Goal: Information Seeking & Learning: Learn about a topic

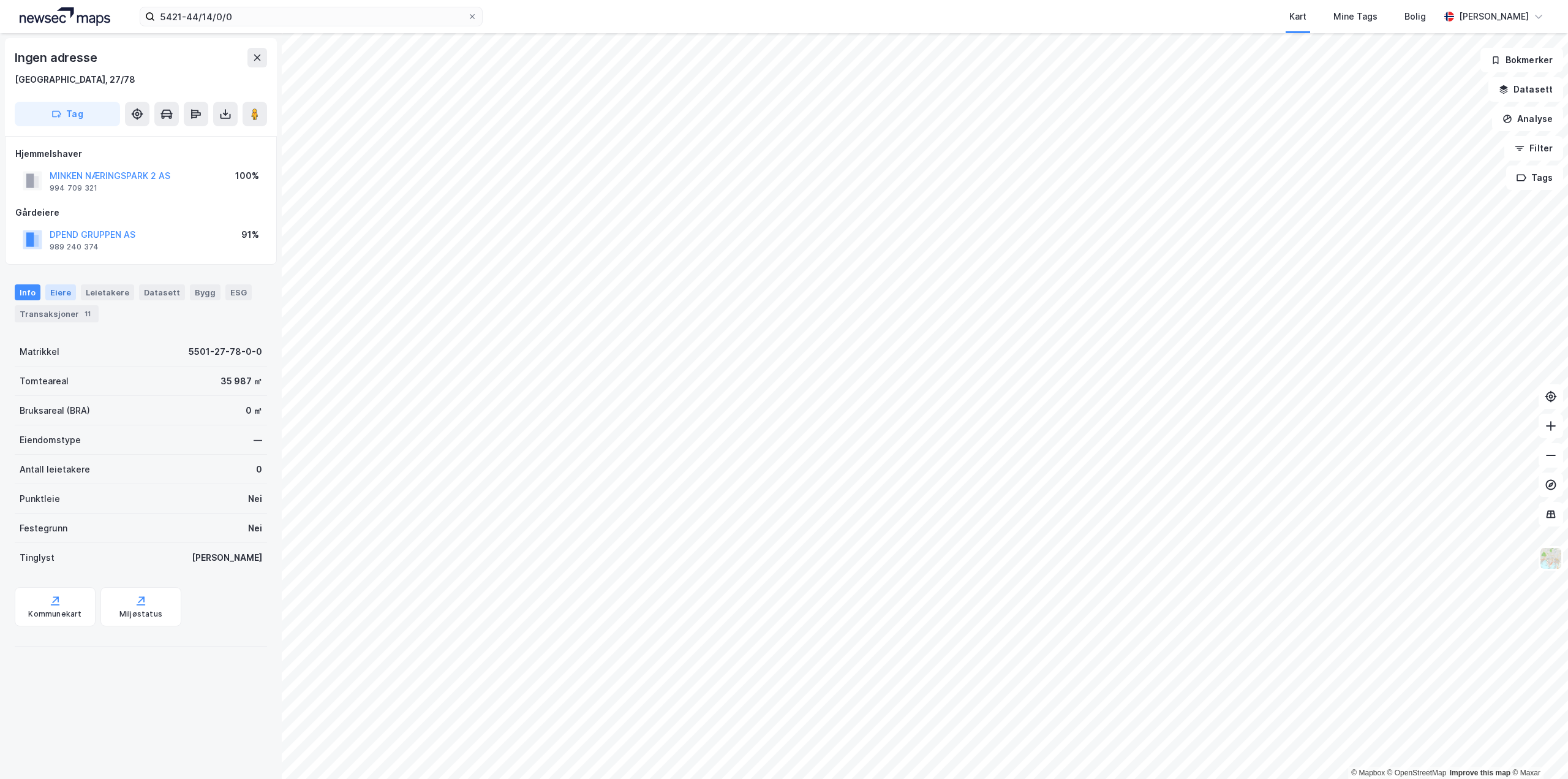
click at [63, 288] on div "Eiere" at bounding box center [60, 293] width 31 height 16
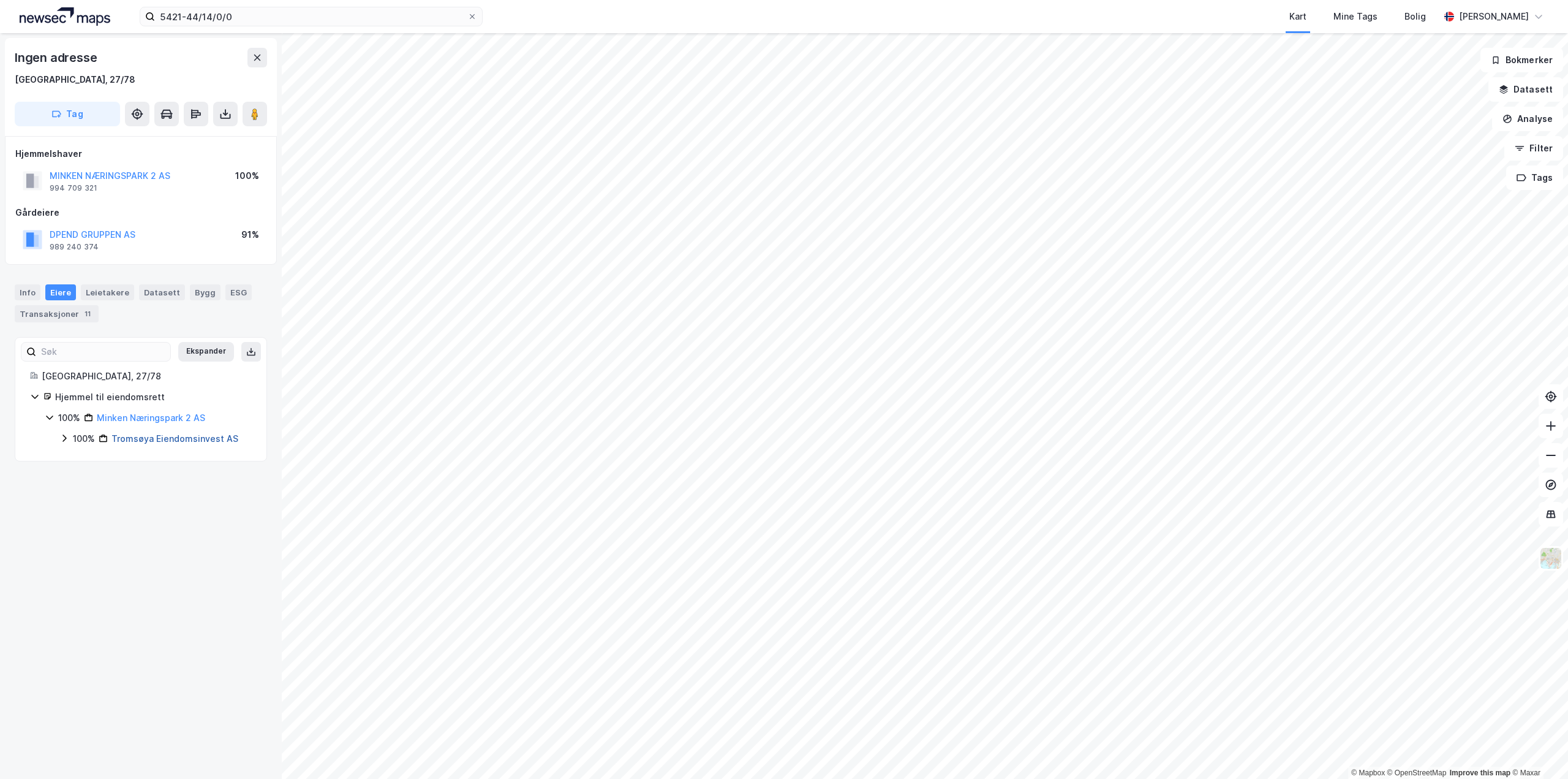
click at [168, 438] on link "Tromsøya Eiendomsinvest AS" at bounding box center [175, 438] width 127 height 10
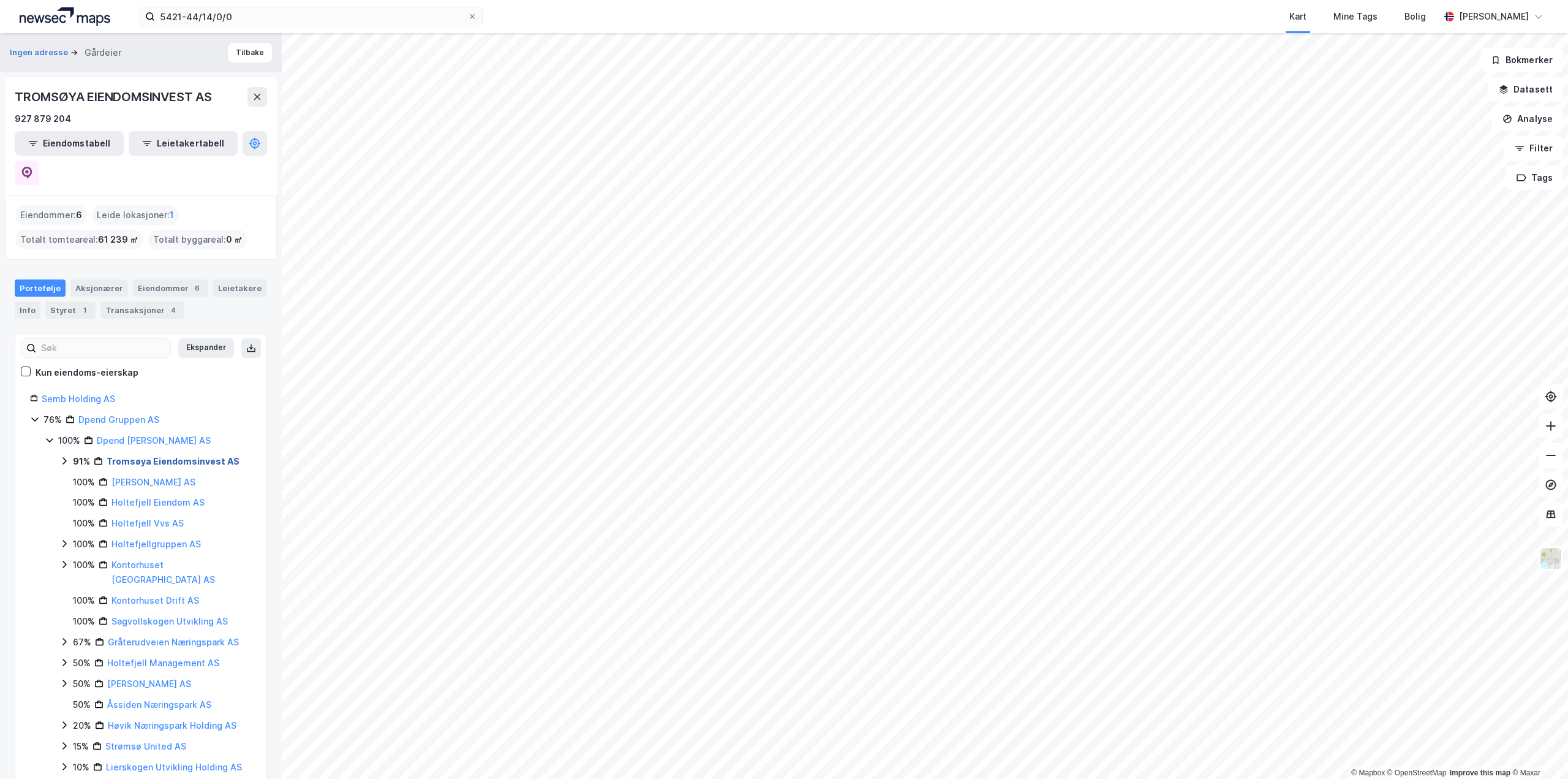
scroll to position [82, 0]
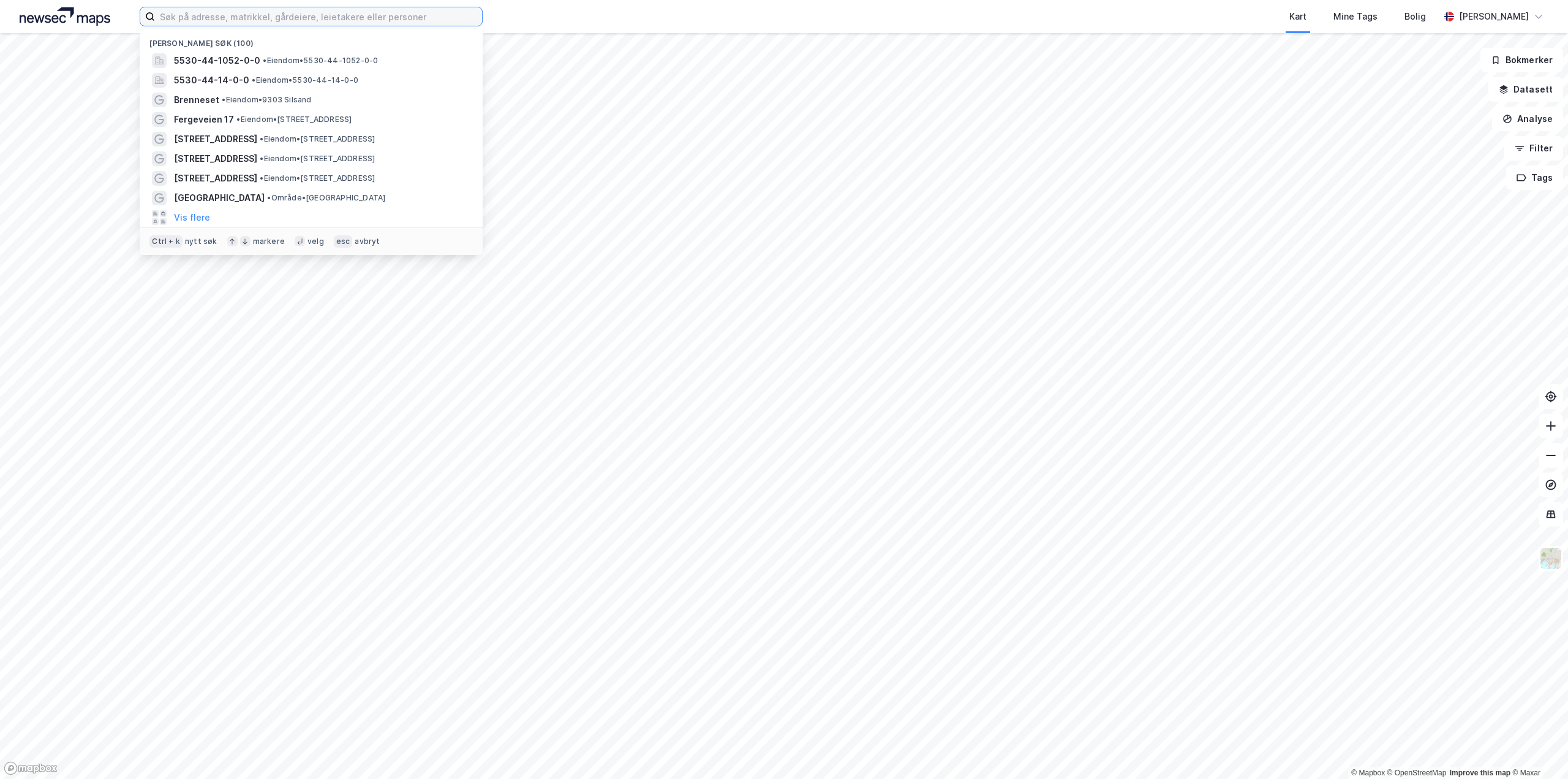
click at [257, 20] on input at bounding box center [318, 16] width 327 height 18
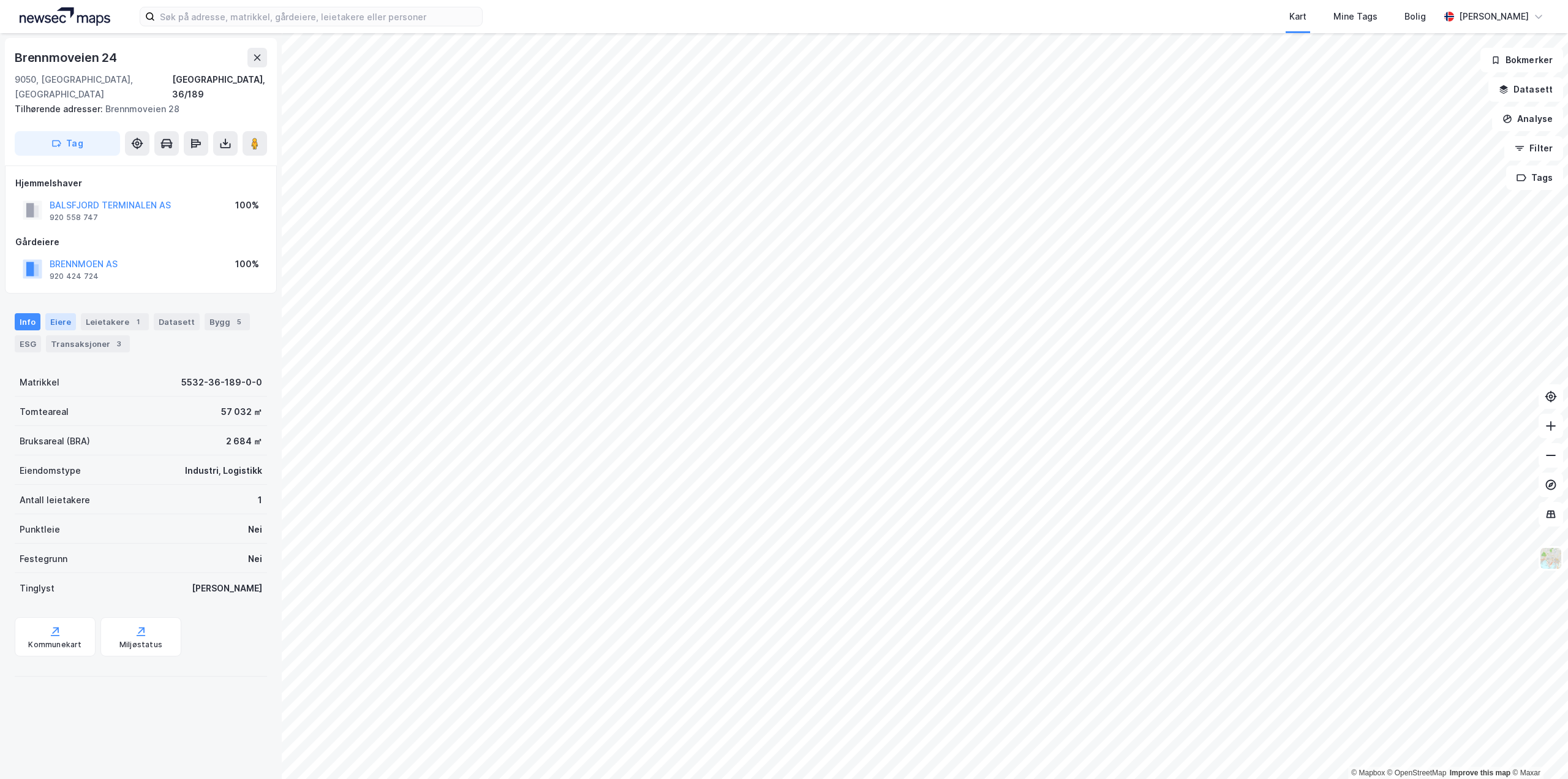
click at [67, 313] on div "Eiere" at bounding box center [60, 322] width 31 height 17
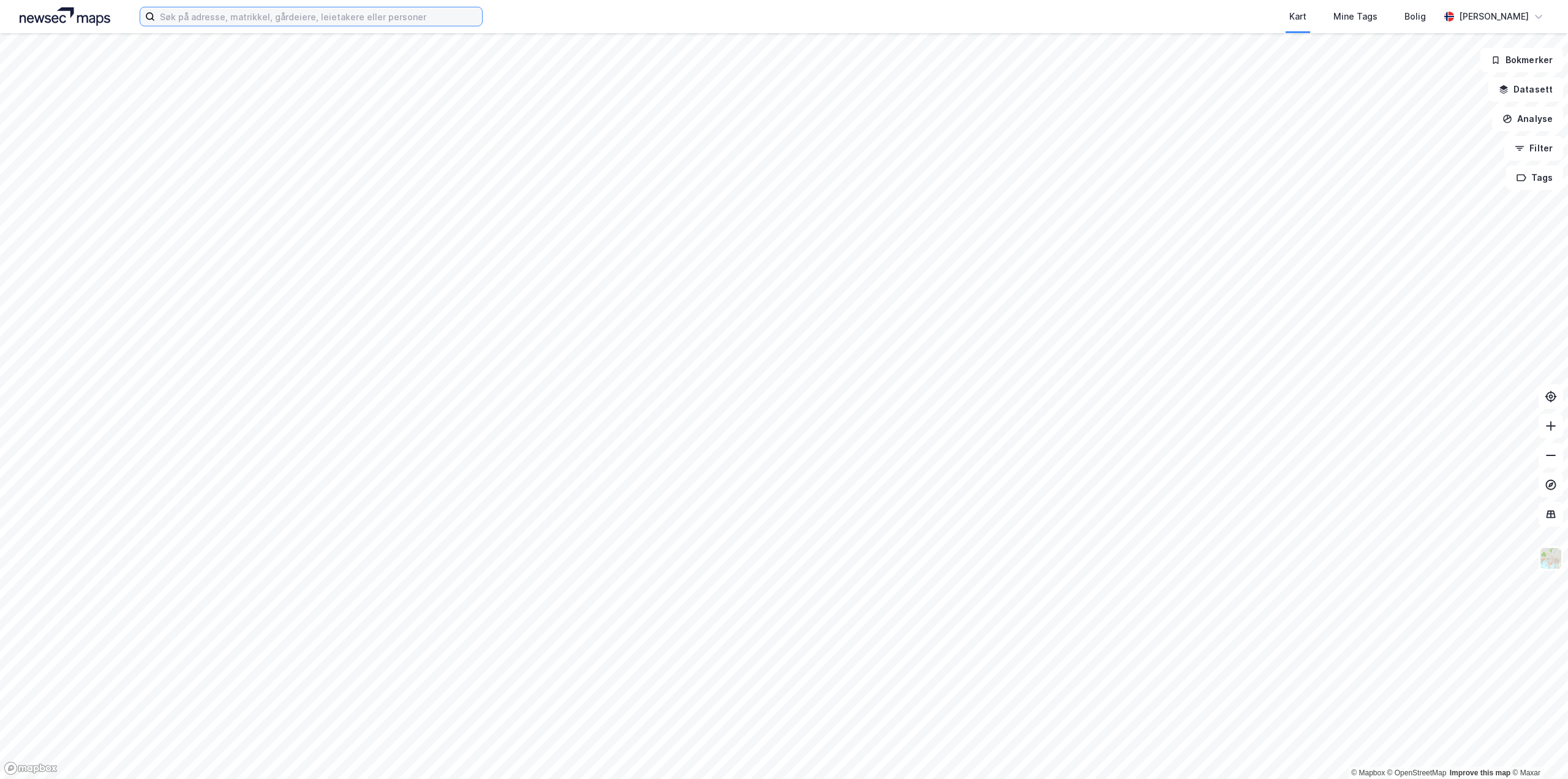
click at [203, 15] on input at bounding box center [318, 16] width 327 height 18
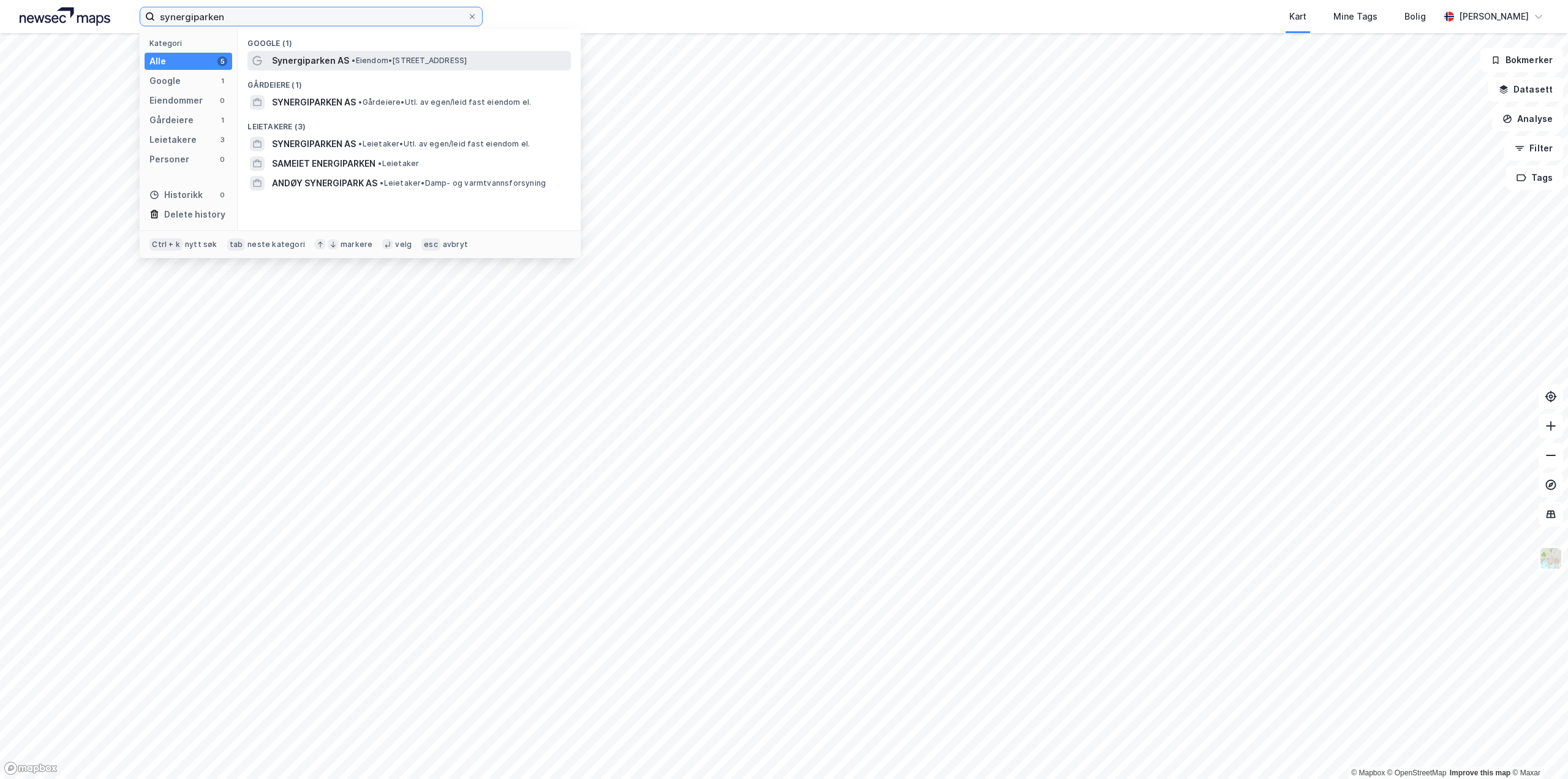
type input "synergiparken"
click at [276, 54] on span "Synergiparken AS" at bounding box center [311, 60] width 77 height 15
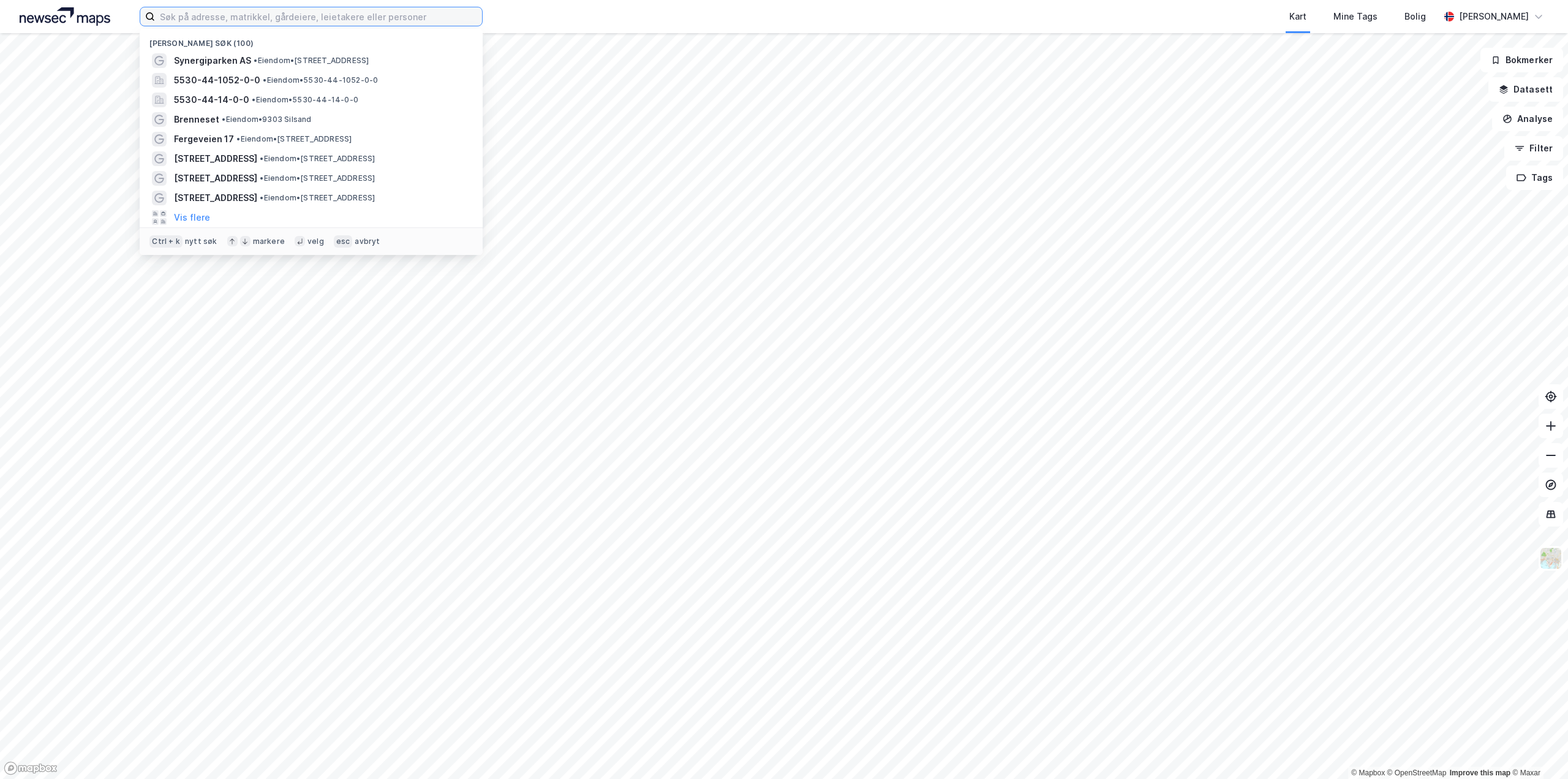
click at [266, 14] on input at bounding box center [318, 16] width 327 height 18
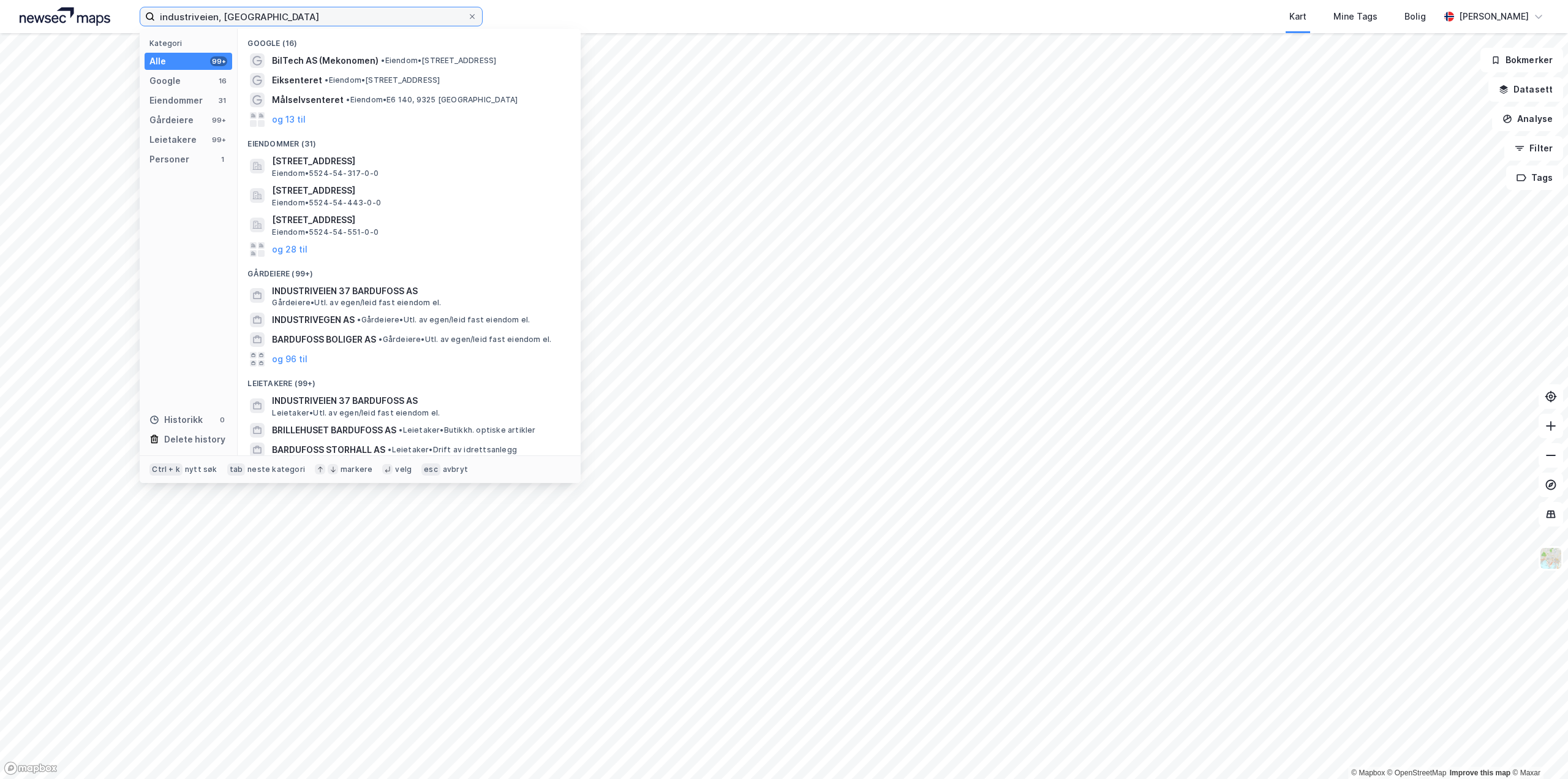
click at [216, 19] on input "industriveien, bardufoss" at bounding box center [311, 16] width 312 height 18
type input "industriveien 50, bardufoss"
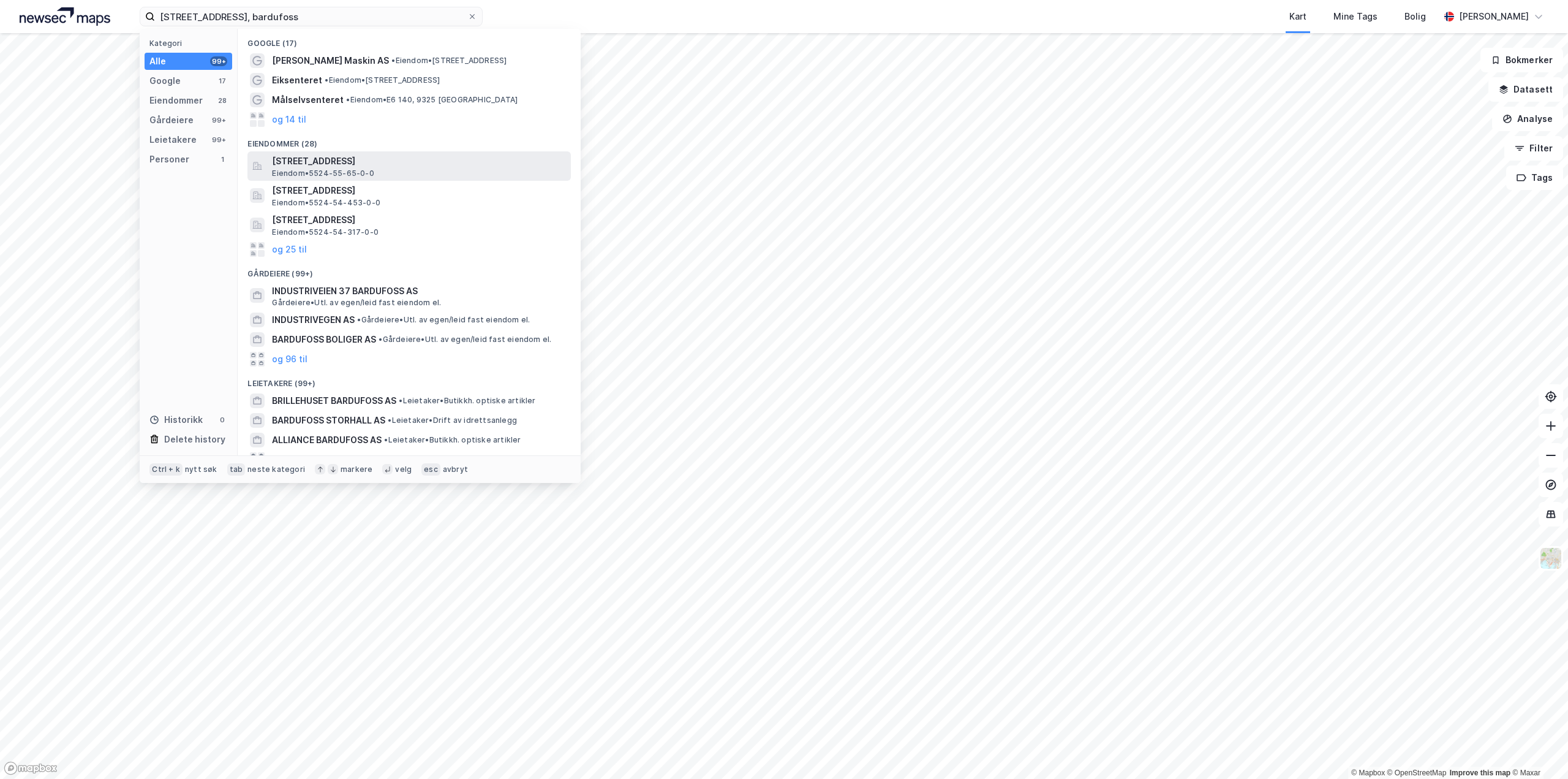
click at [368, 165] on span "Industriveien 50, 9325, BARDUFOSS, MÅLSELV" at bounding box center [419, 161] width 294 height 15
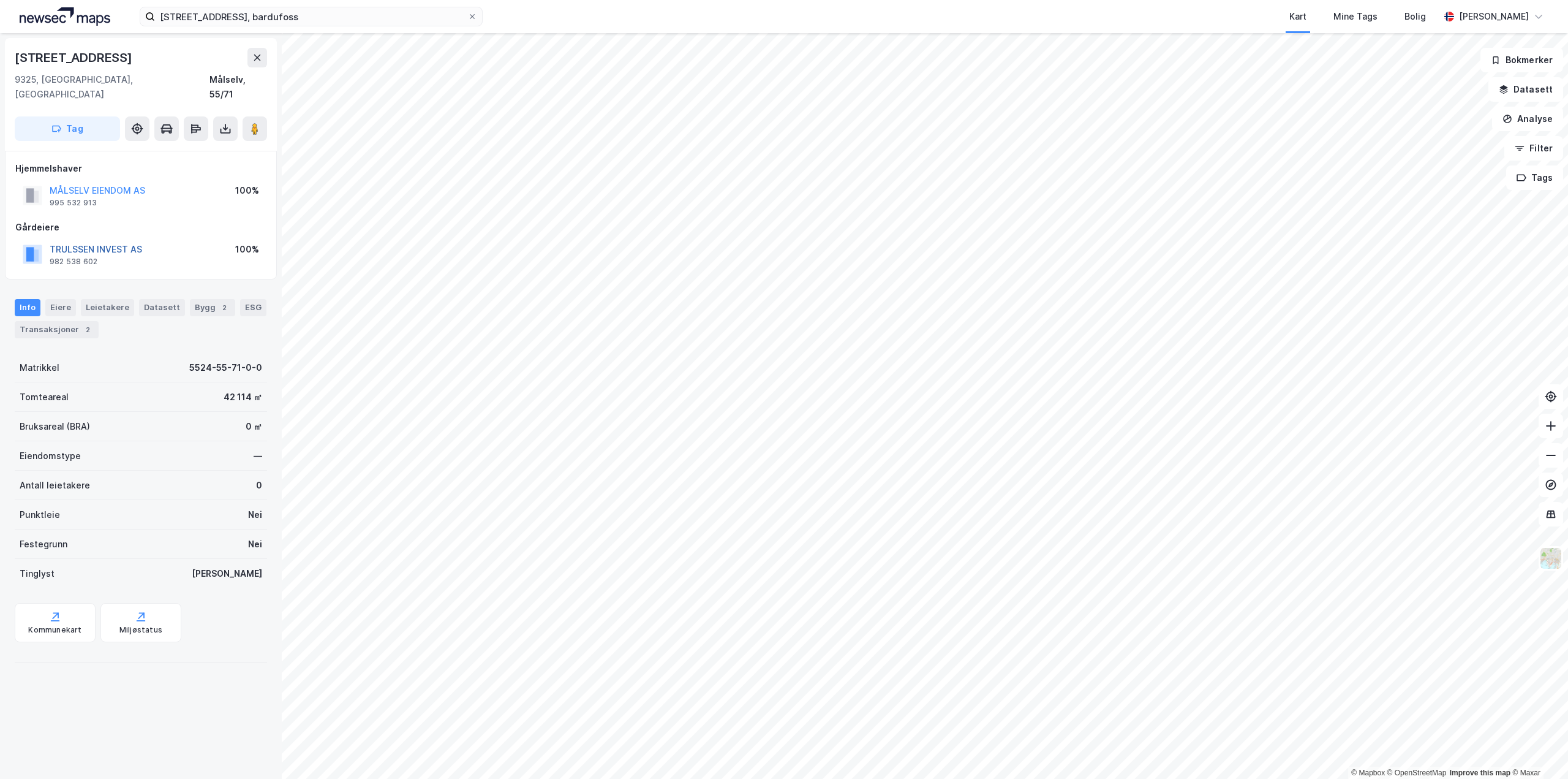
click at [0, 0] on button "TRULSSEN INVEST AS" at bounding box center [0, 0] width 0 height 0
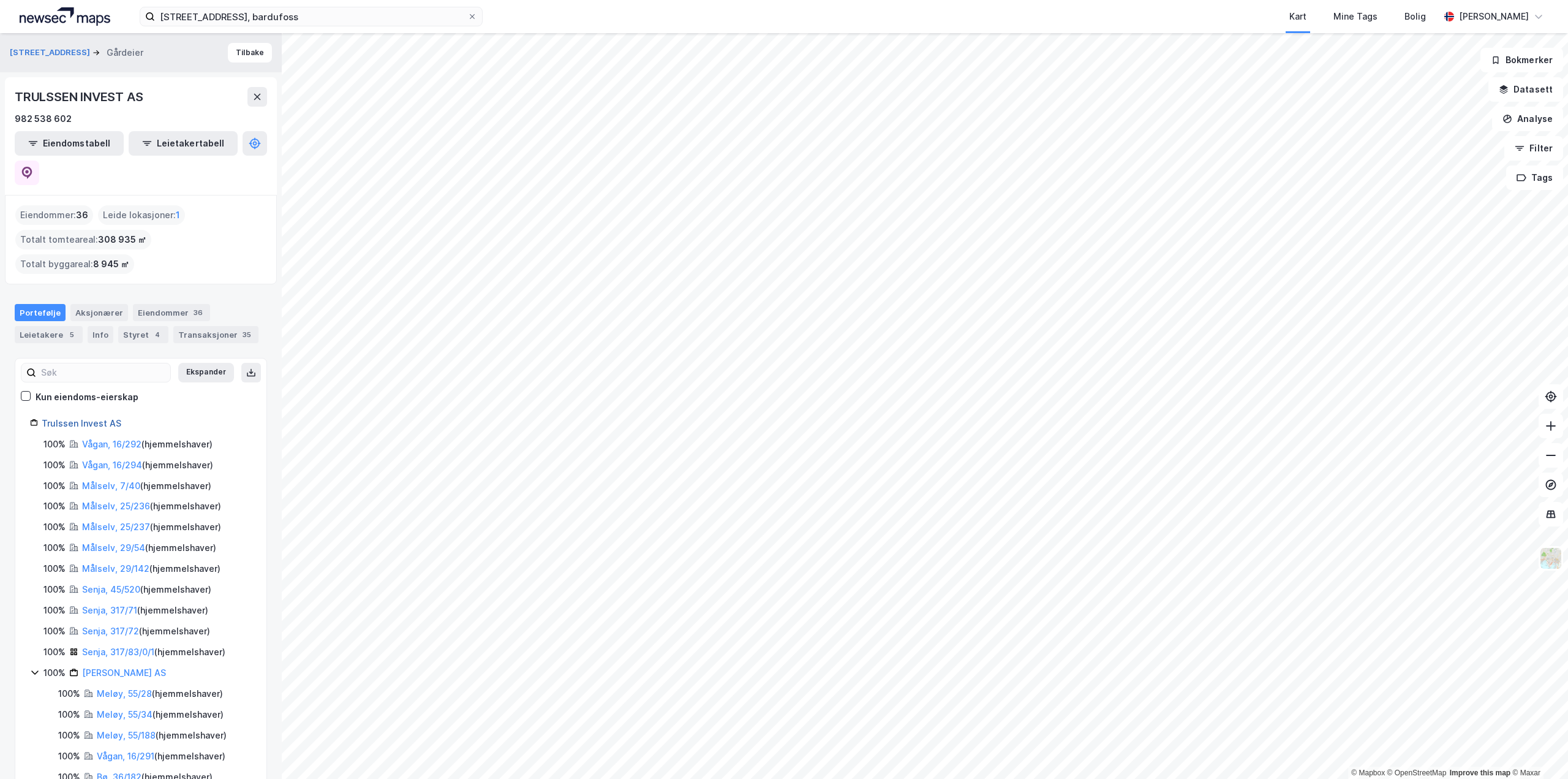
click at [87, 418] on link "Trulssen Invest AS" at bounding box center [81, 423] width 79 height 10
click at [71, 418] on link "Trulssen Invest AS" at bounding box center [81, 423] width 79 height 10
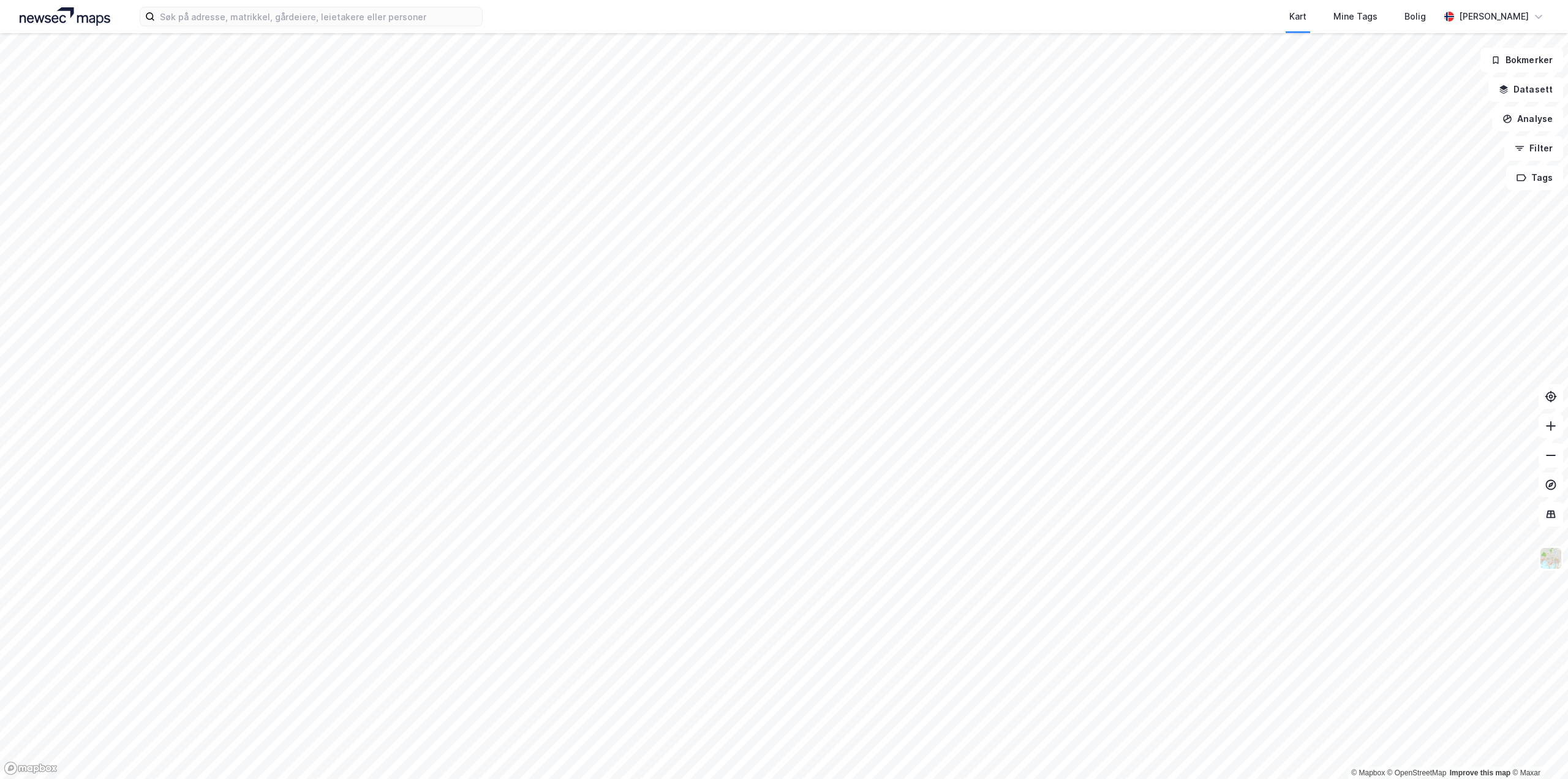
click at [407, 28] on div "Kart Mine Tags Bolig Gustav Karlsson" at bounding box center [784, 16] width 1568 height 33
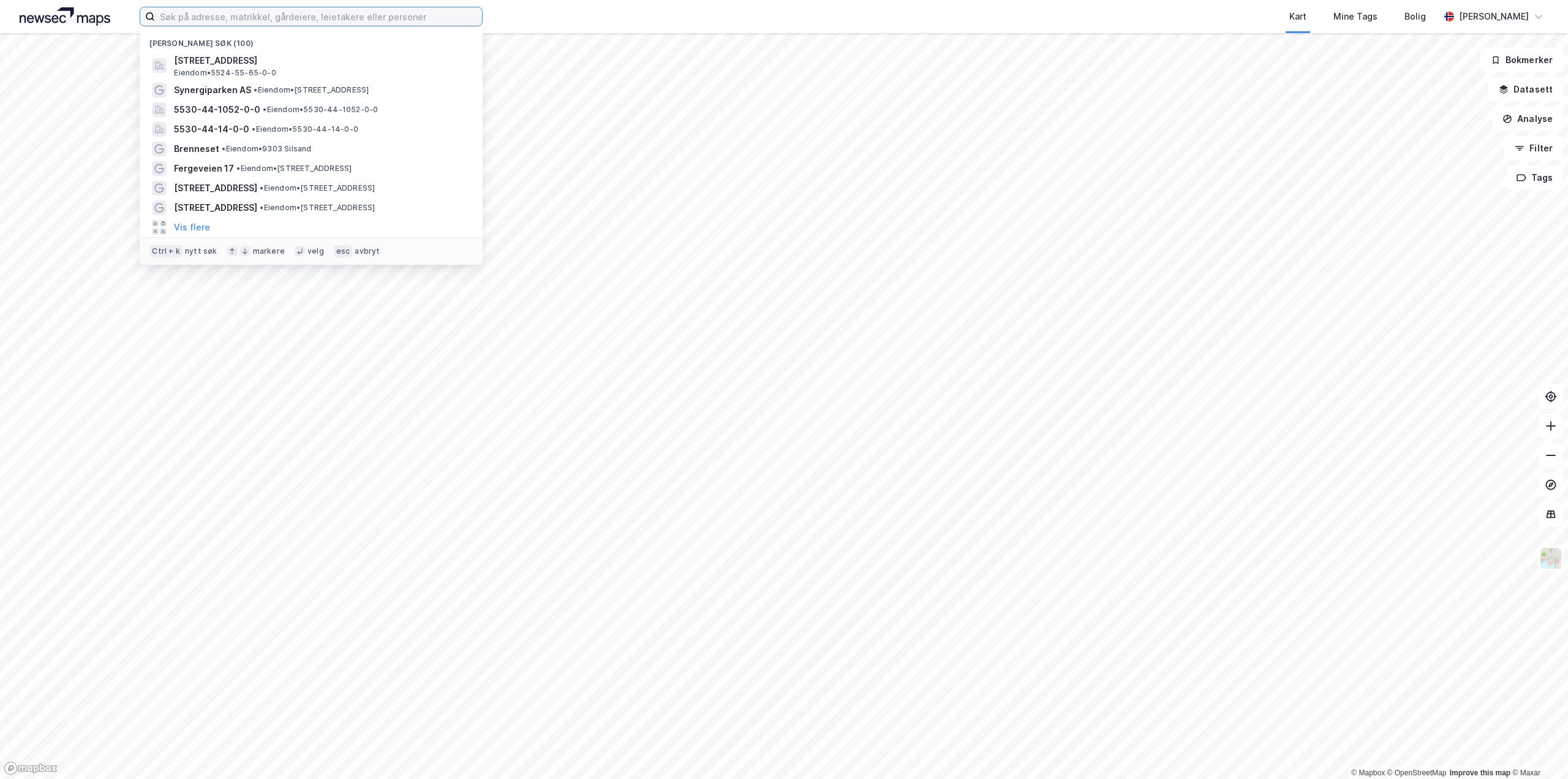
click at [407, 19] on input at bounding box center [318, 16] width 327 height 18
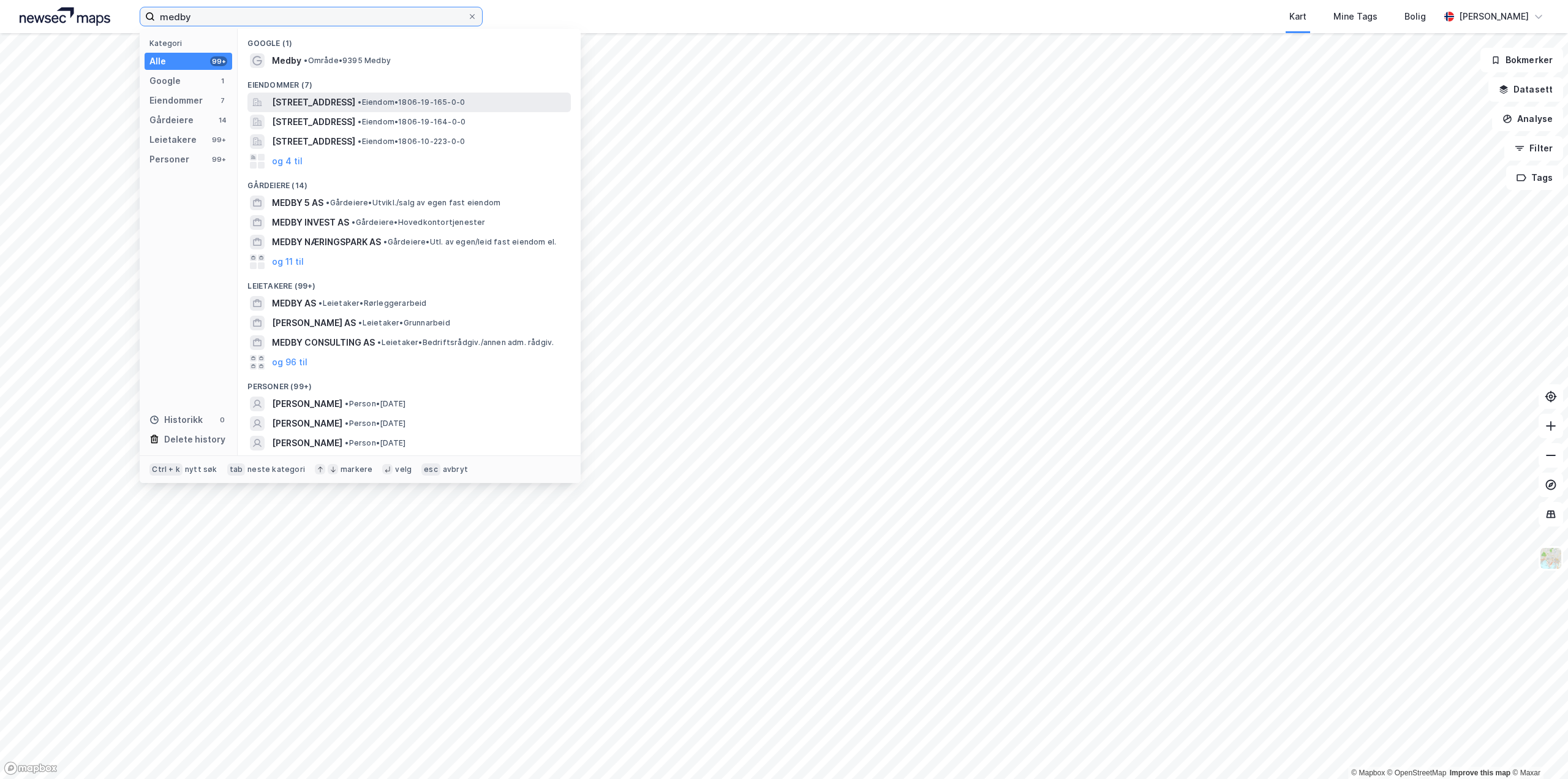
type input "medby"
click at [342, 99] on span "Medbymoen 1, 8530, BJERKVIK, NARVIK" at bounding box center [314, 102] width 83 height 15
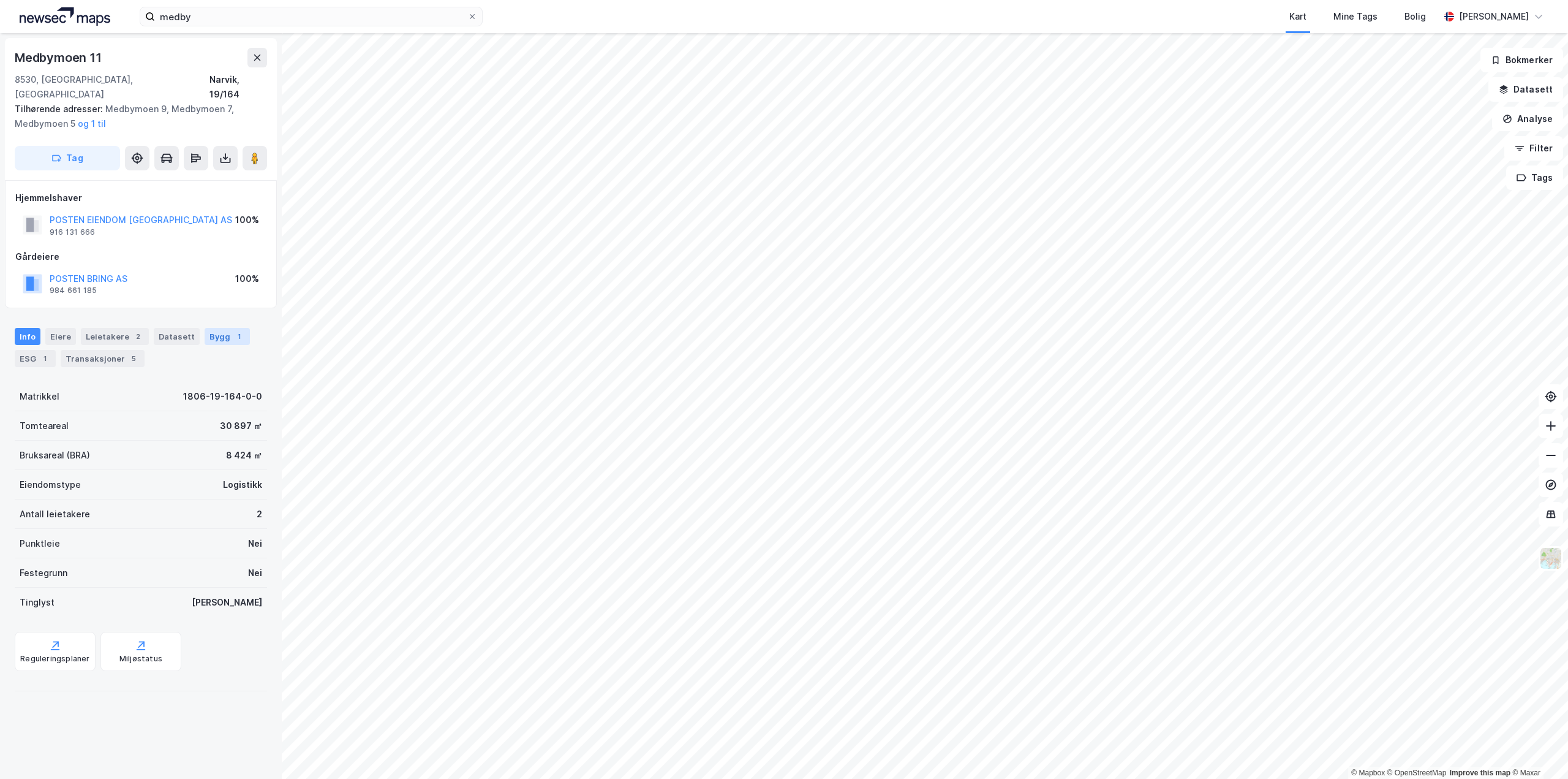
click at [215, 328] on div "Bygg 1" at bounding box center [227, 336] width 45 height 17
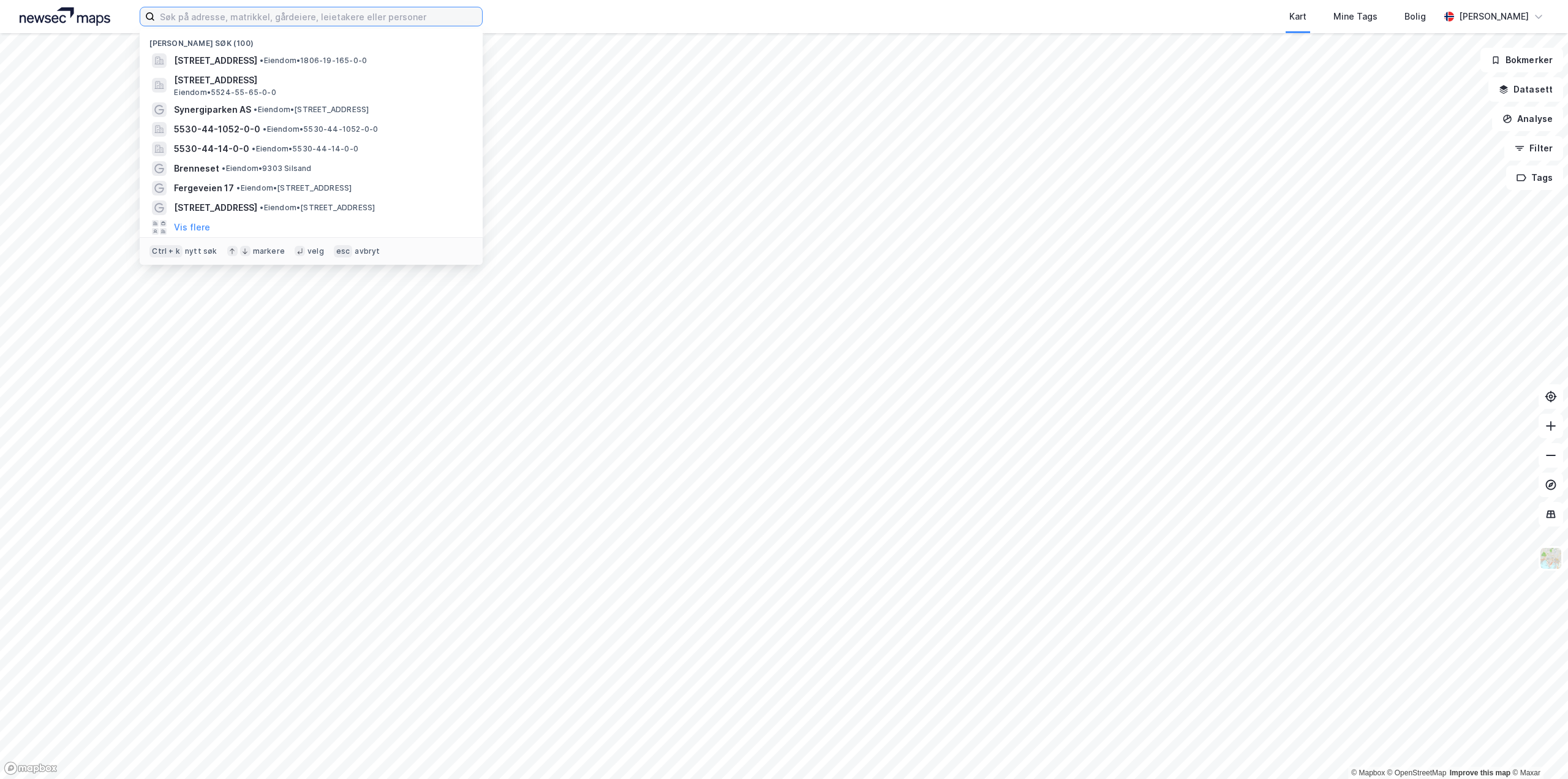
click at [336, 23] on input at bounding box center [318, 16] width 327 height 18
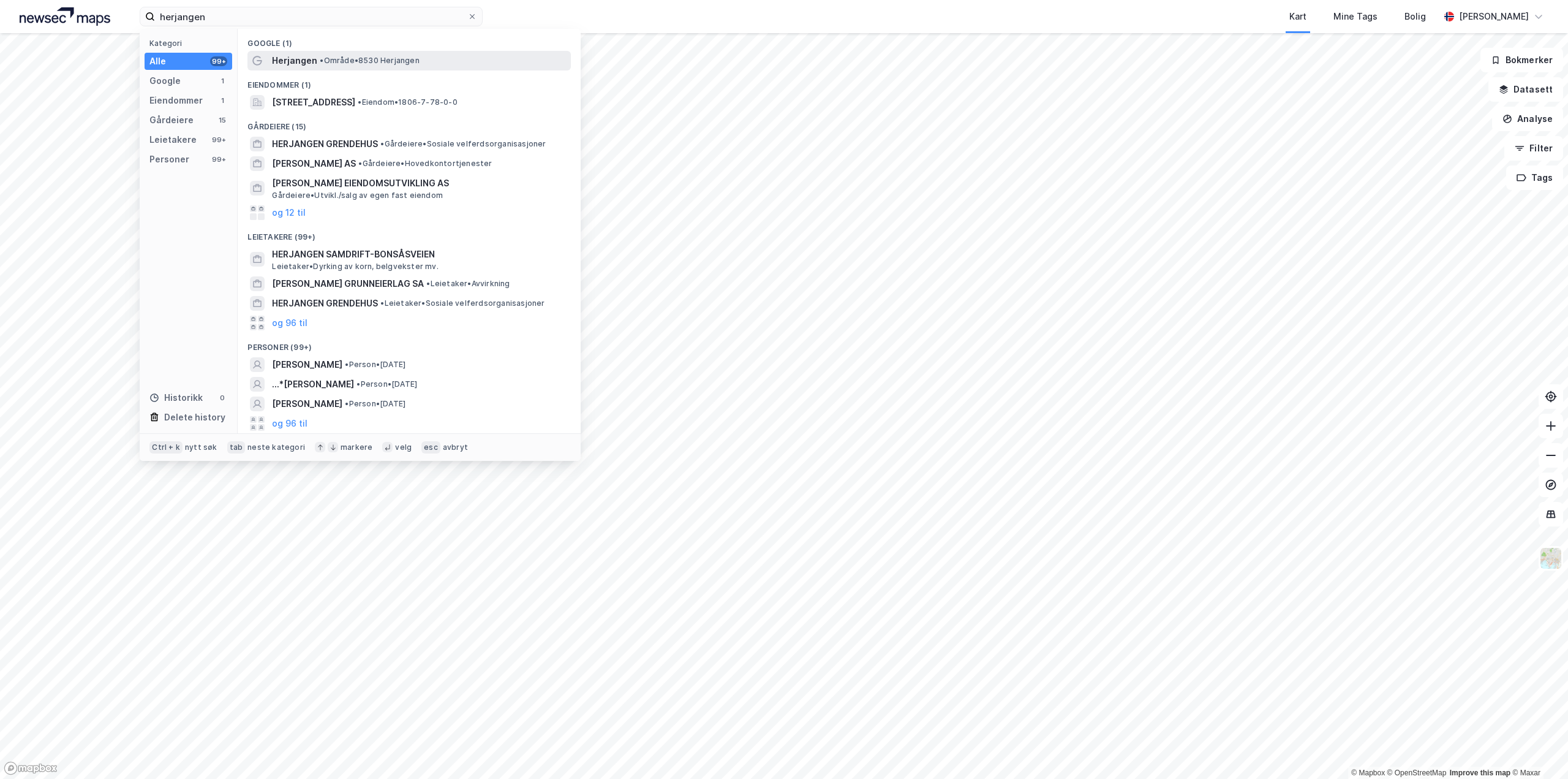
click at [290, 58] on span "Herjangen" at bounding box center [295, 60] width 45 height 15
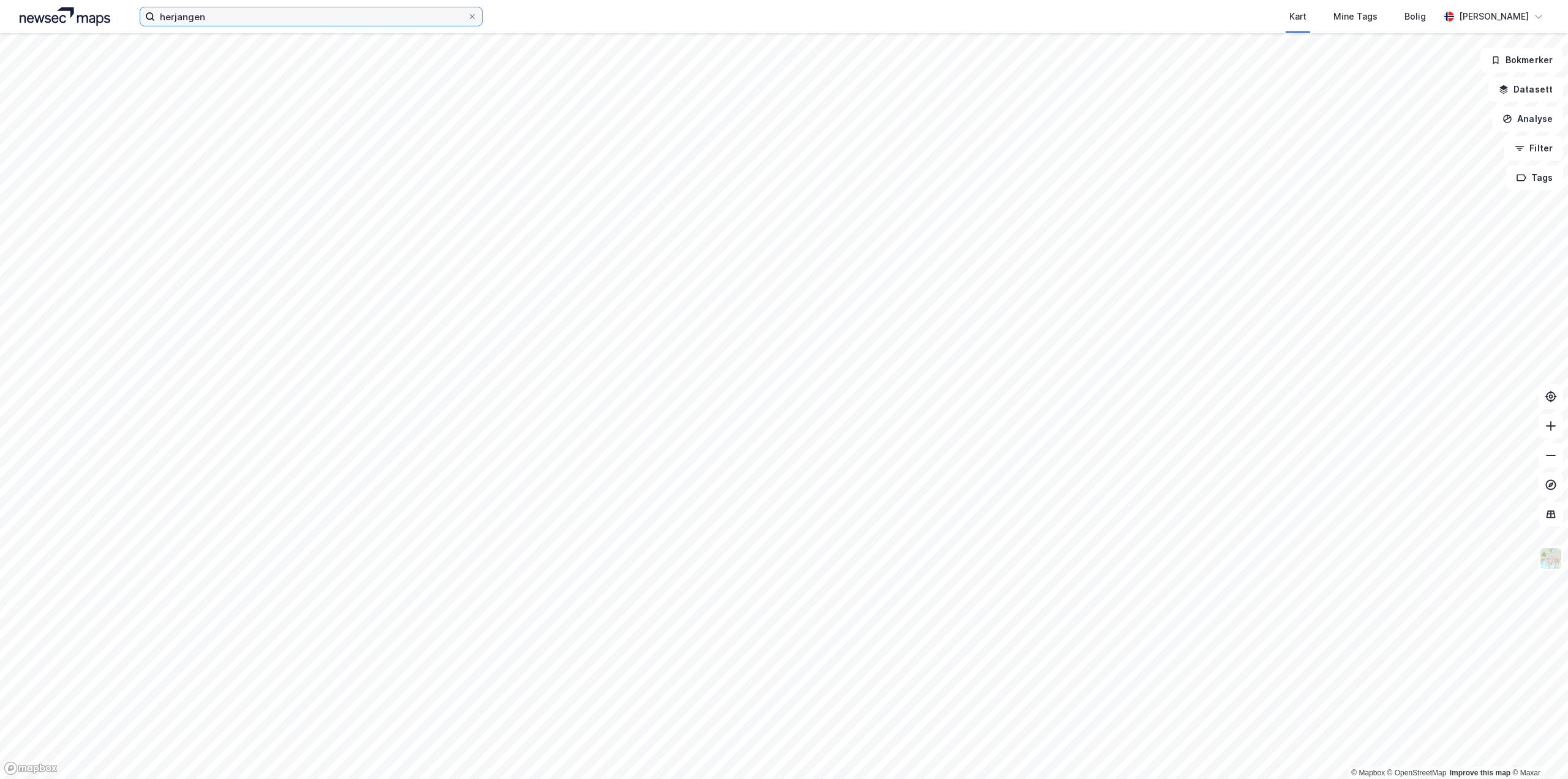
click at [220, 14] on input "herjangen" at bounding box center [311, 16] width 312 height 18
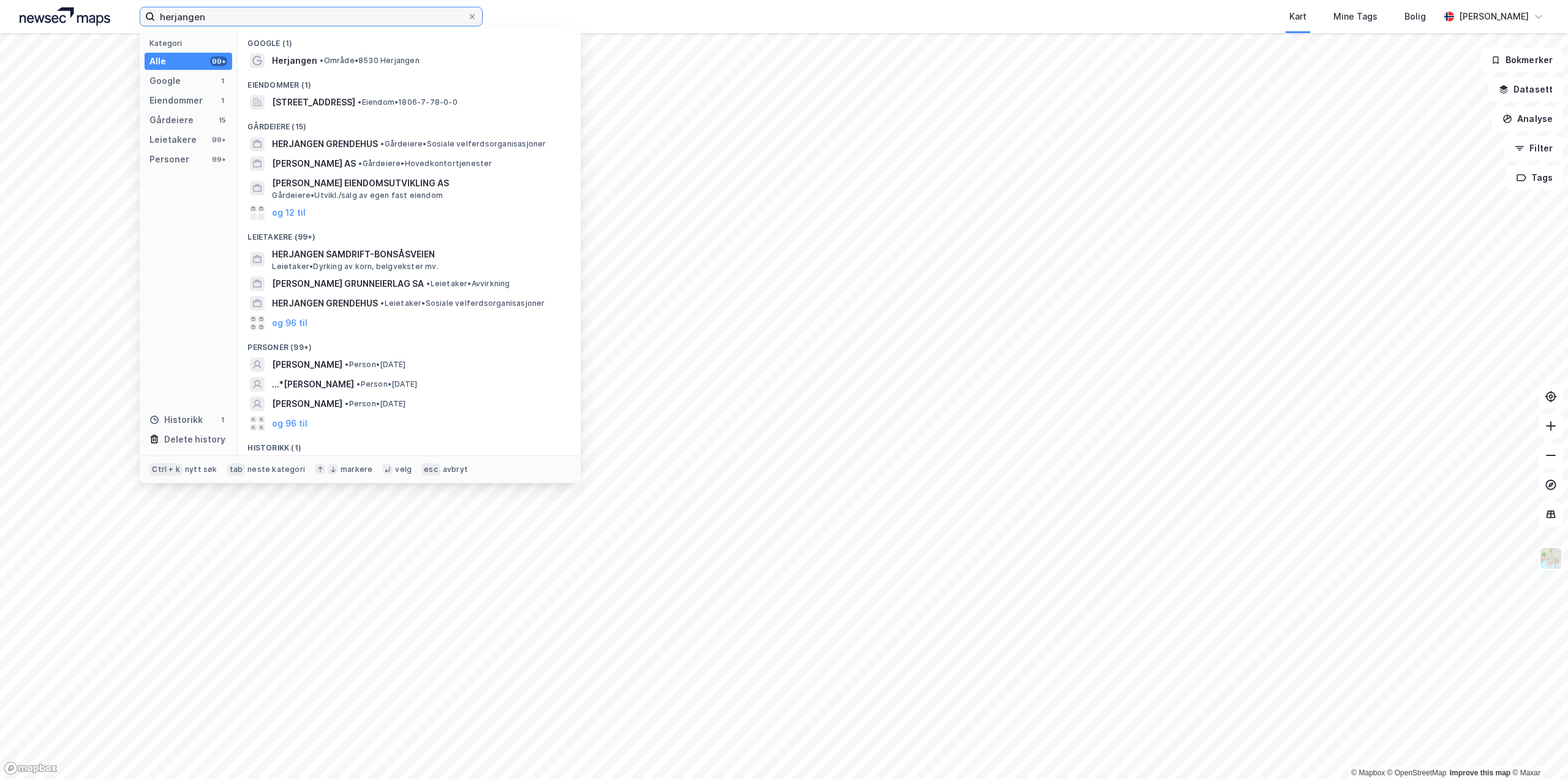
drag, startPoint x: 220, startPoint y: 14, endPoint x: 161, endPoint y: 12, distance: 59.0
click at [161, 12] on input "herjangen" at bounding box center [311, 16] width 312 height 18
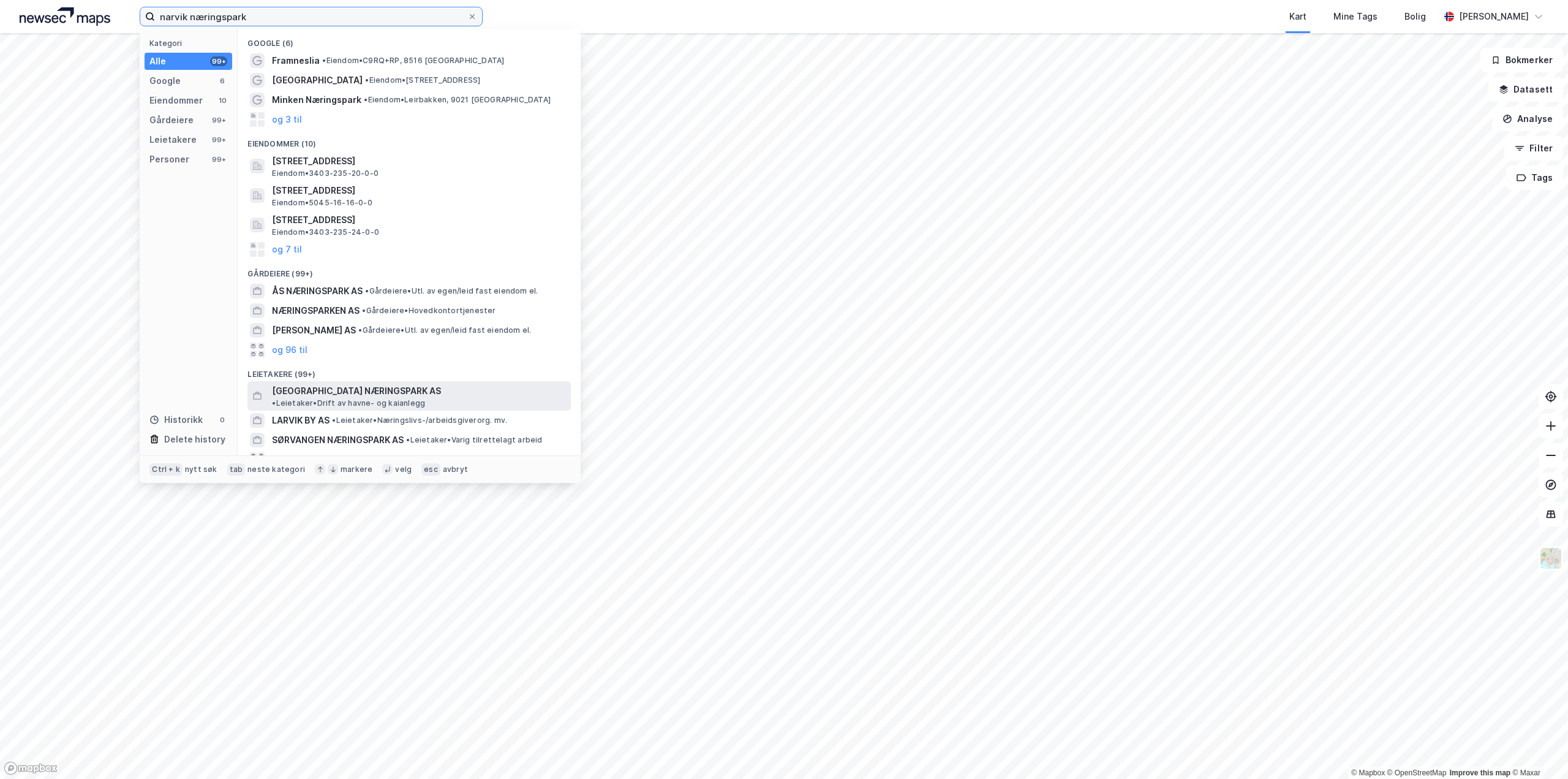
type input "narvik næringspark"
click at [349, 389] on span "NARVIK NÆRINGSPARK AS" at bounding box center [357, 391] width 169 height 15
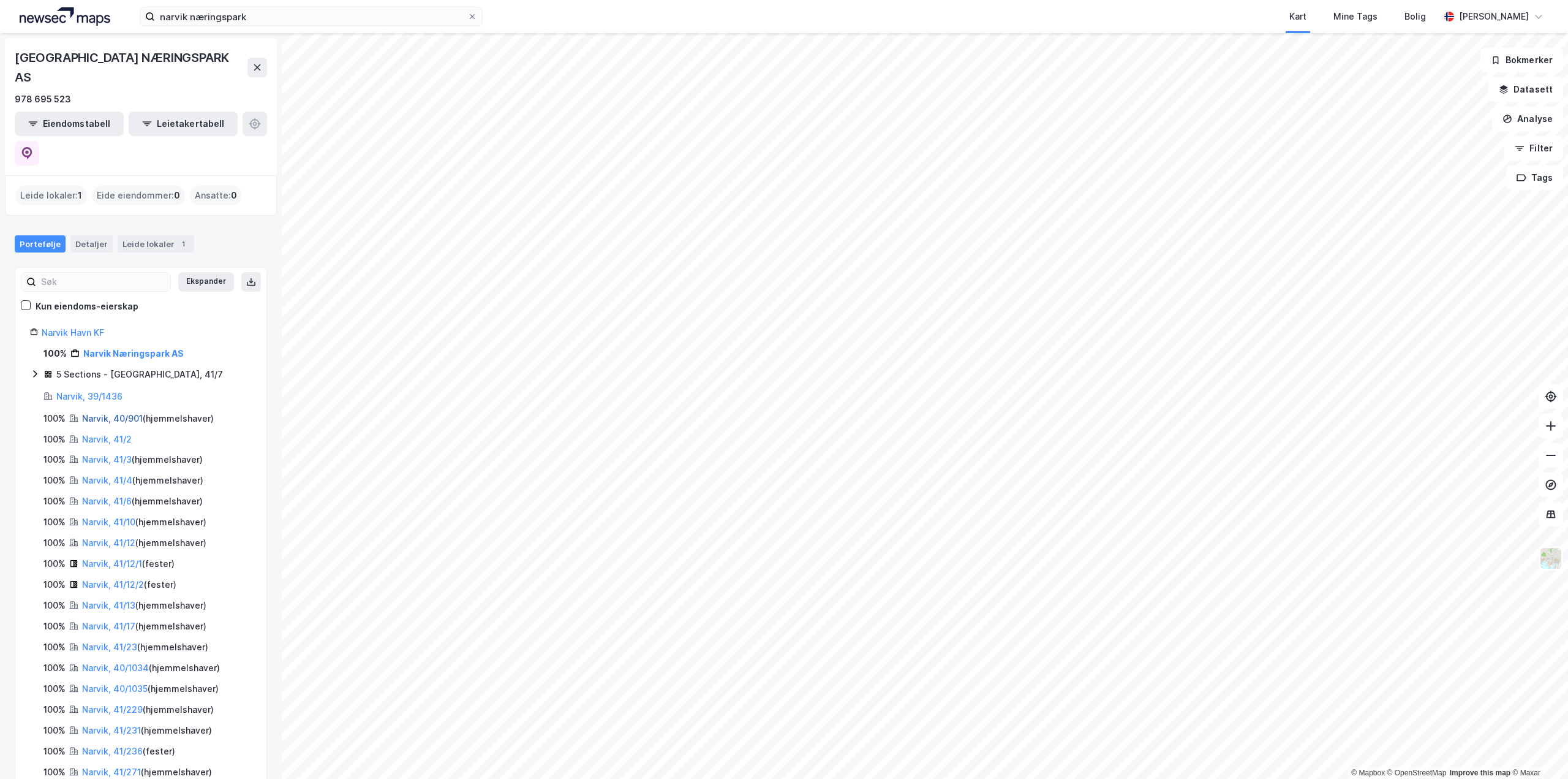
click at [119, 413] on link "Narvik, 40/901" at bounding box center [112, 418] width 60 height 10
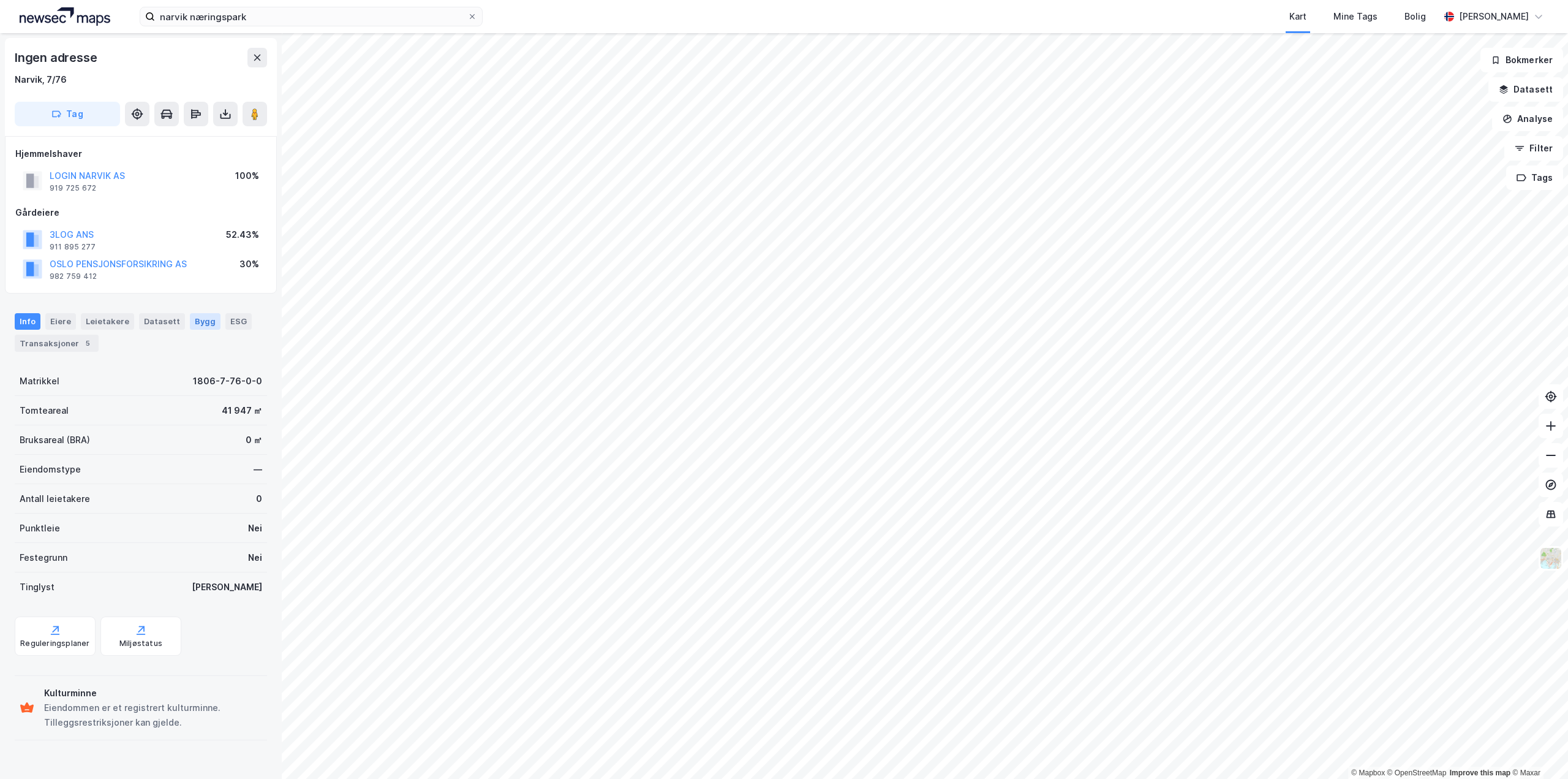
click at [198, 321] on div "Bygg" at bounding box center [205, 321] width 31 height 16
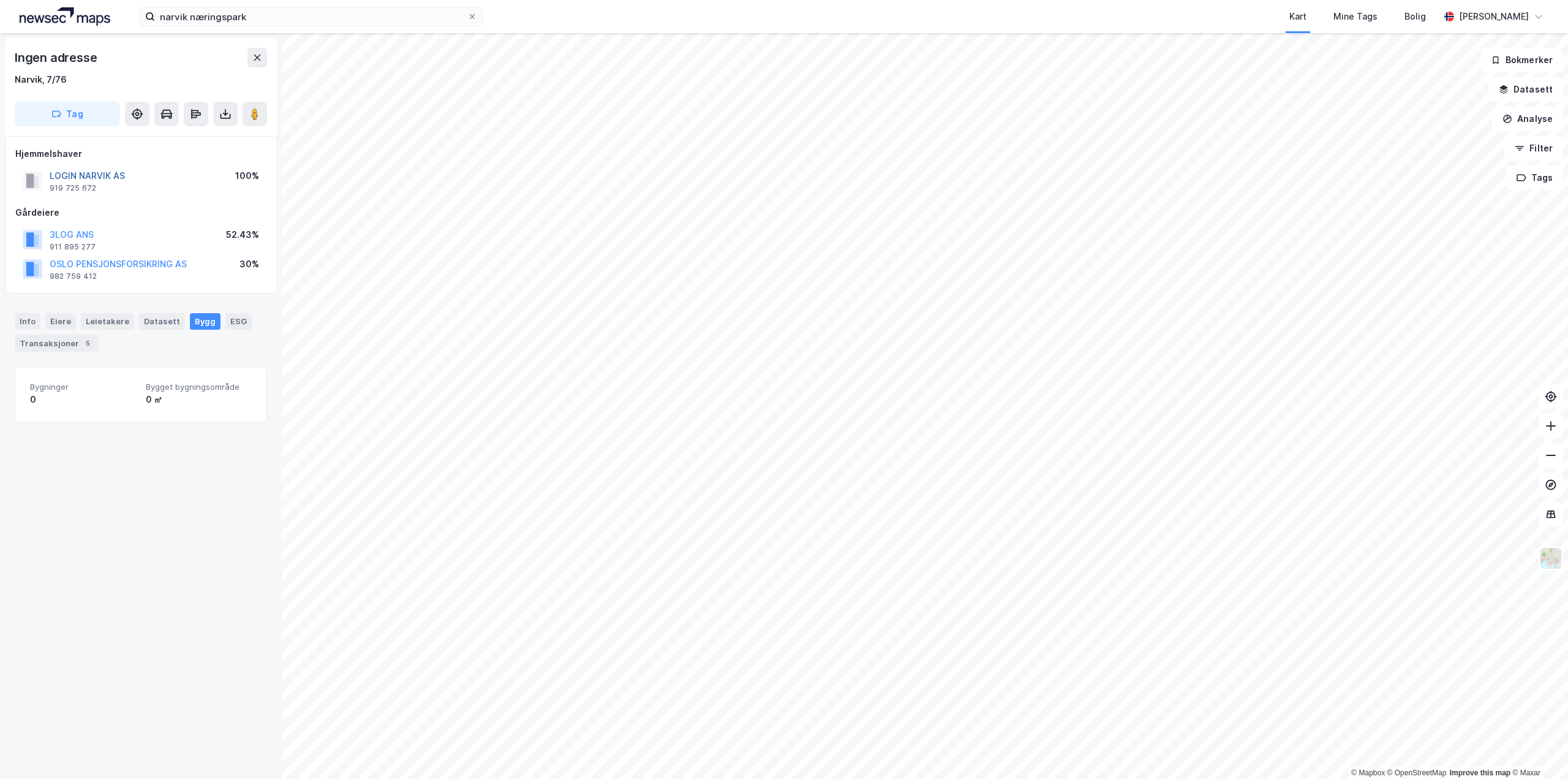
click at [0, 0] on button "LOGIN NARVIK AS" at bounding box center [0, 0] width 0 height 0
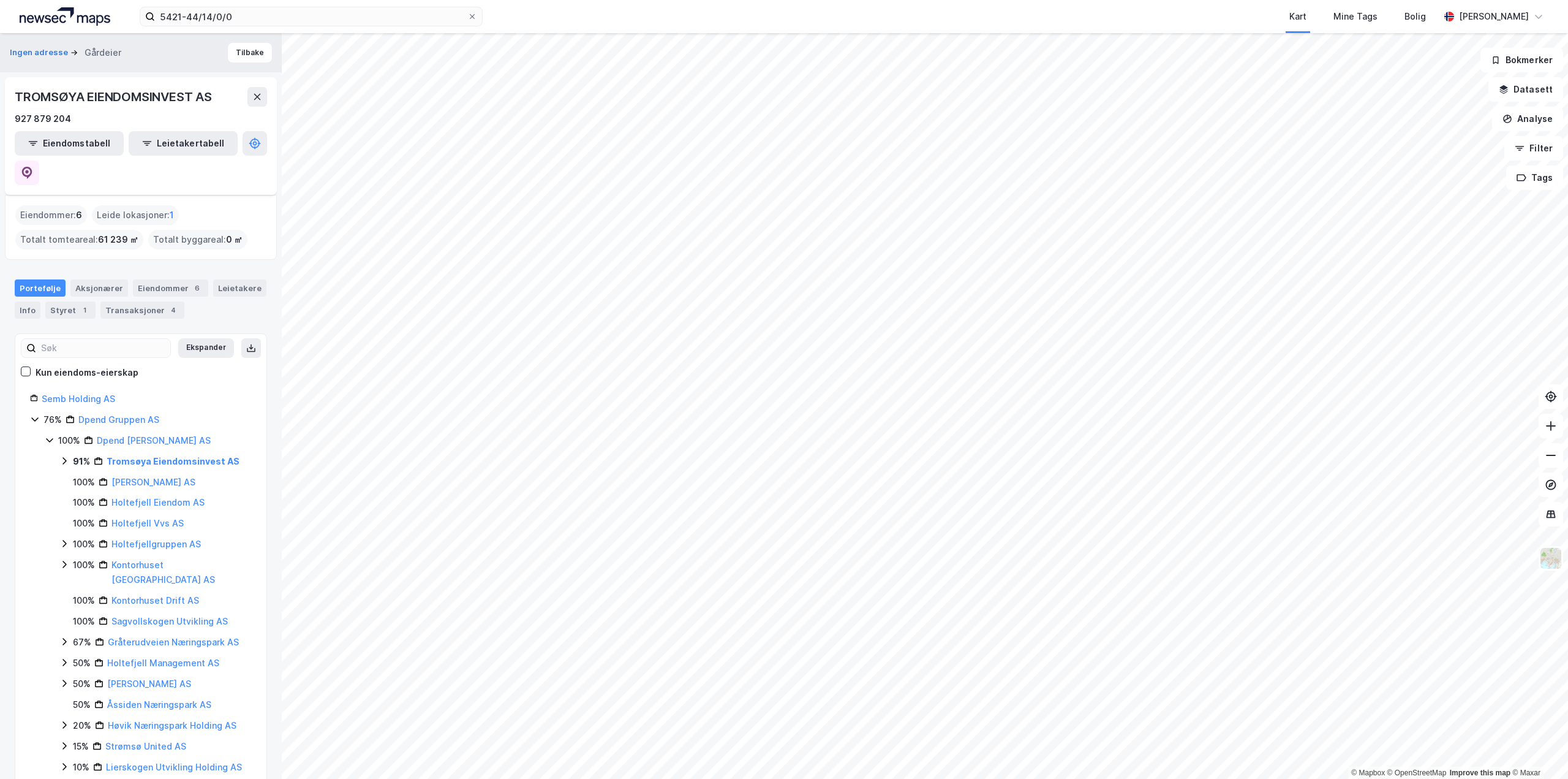
scroll to position [82, 0]
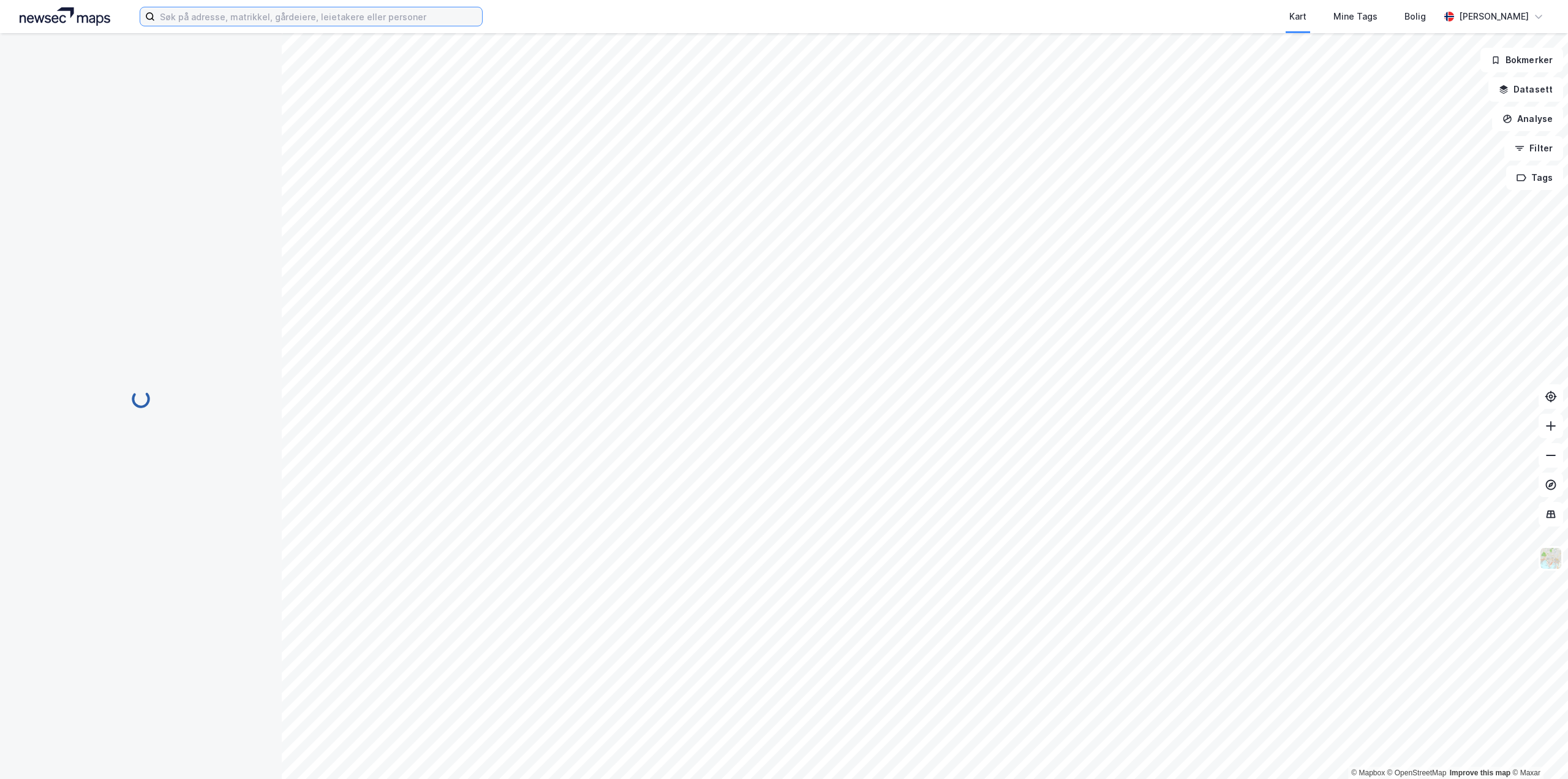
click at [228, 17] on input at bounding box center [318, 16] width 327 height 18
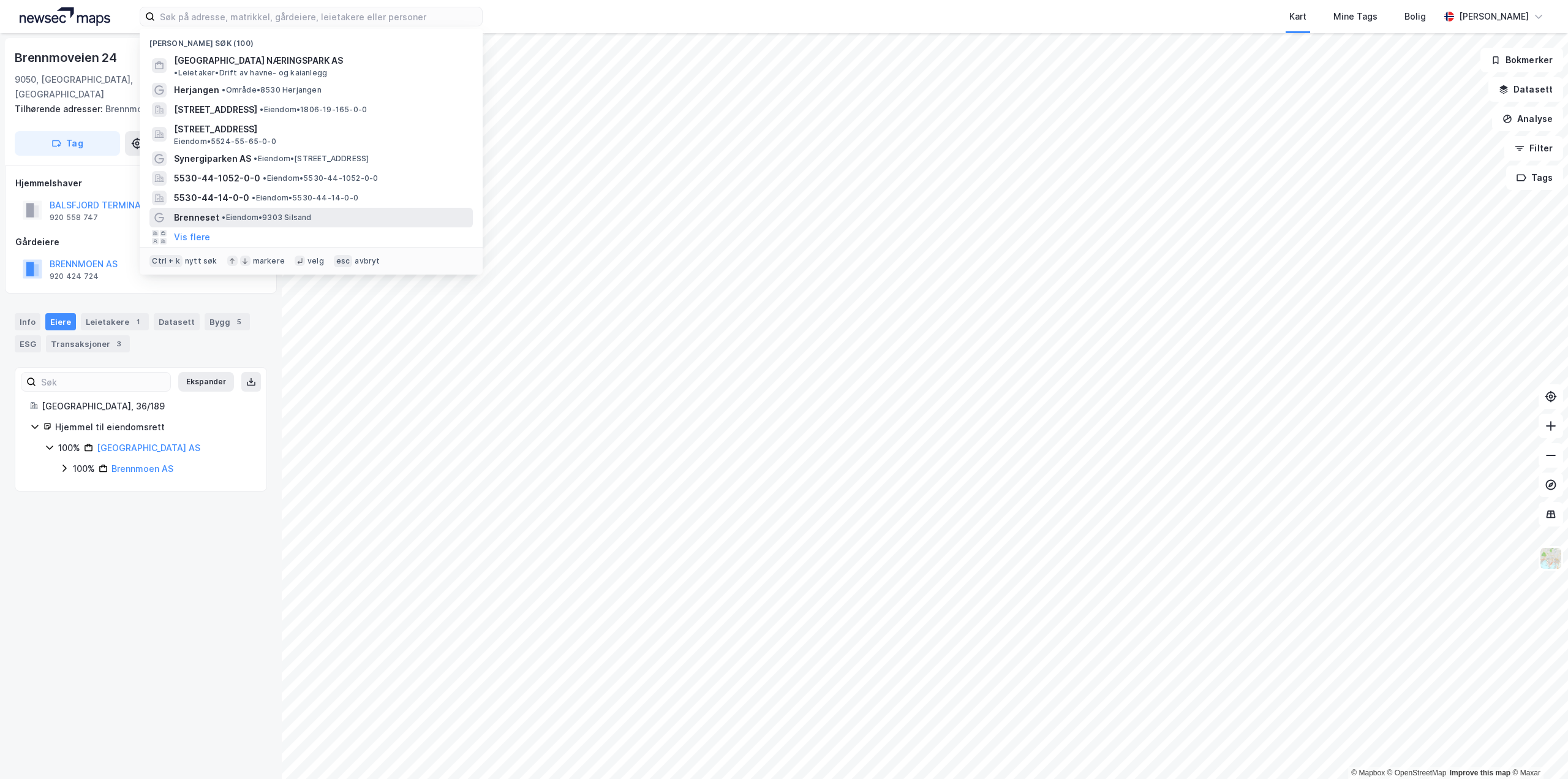
click at [222, 213] on span "•" at bounding box center [223, 217] width 4 height 9
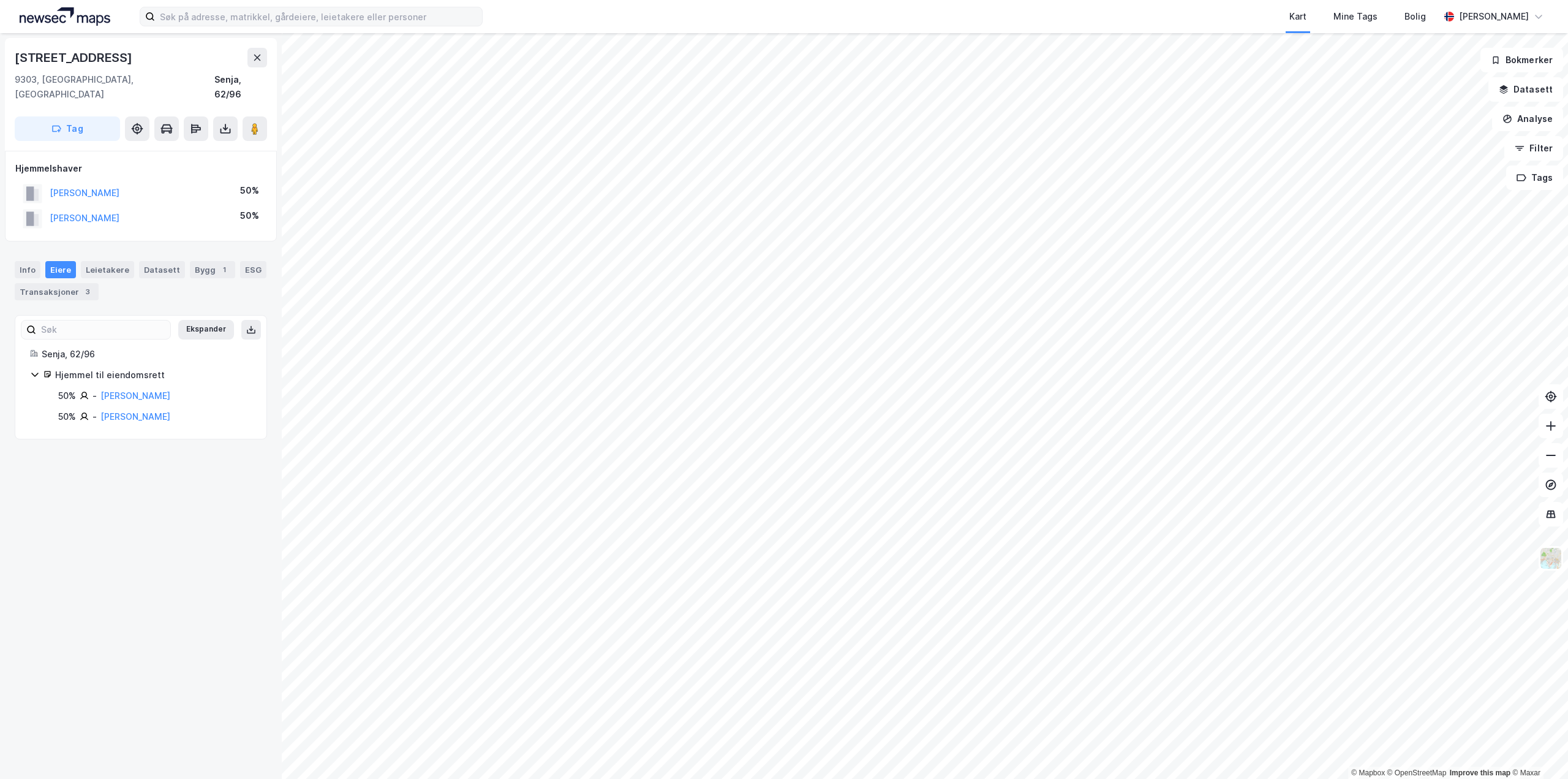
click at [300, 25] on label at bounding box center [311, 16] width 343 height 20
click at [300, 25] on input at bounding box center [318, 16] width 327 height 18
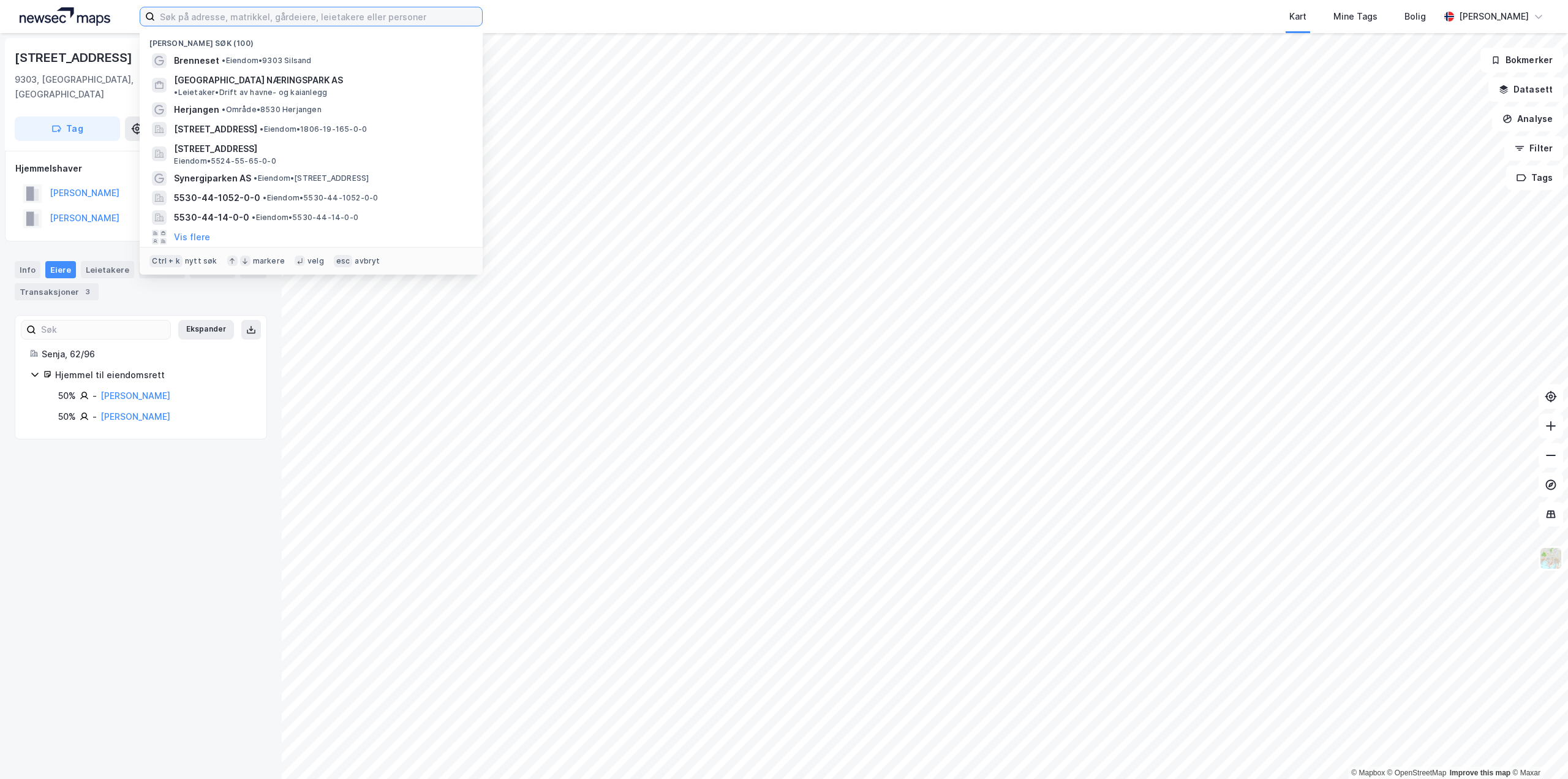
click at [303, 16] on input at bounding box center [318, 16] width 327 height 18
click at [276, 193] on span "• Eiendom • 5530-44-1052-0-0" at bounding box center [320, 197] width 115 height 9
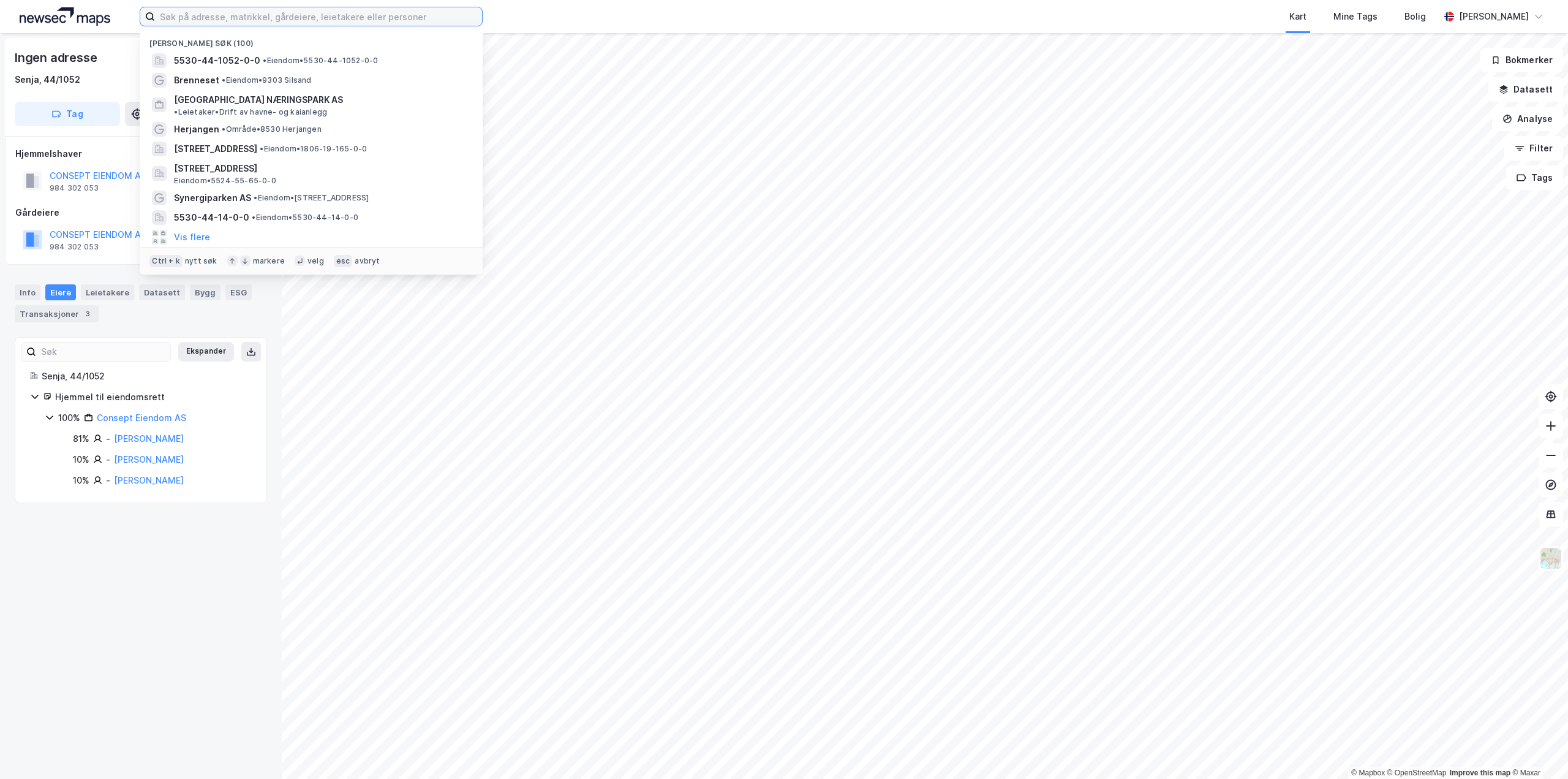
click at [274, 9] on input at bounding box center [318, 16] width 327 height 18
click at [264, 84] on span "• Eiendom • 9303 Silsand" at bounding box center [266, 80] width 89 height 9
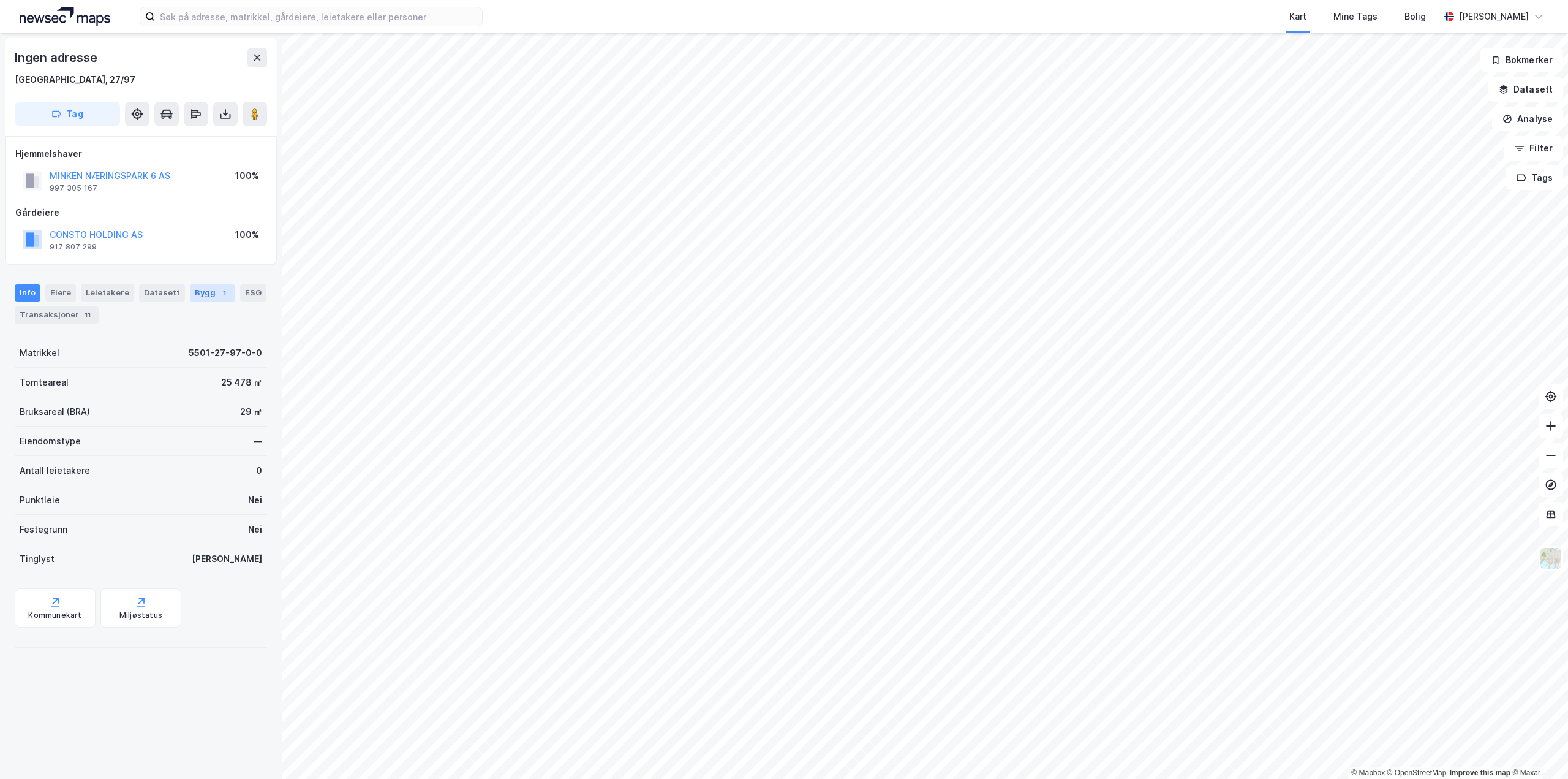
click at [200, 285] on div "Bygg 1" at bounding box center [212, 293] width 45 height 17
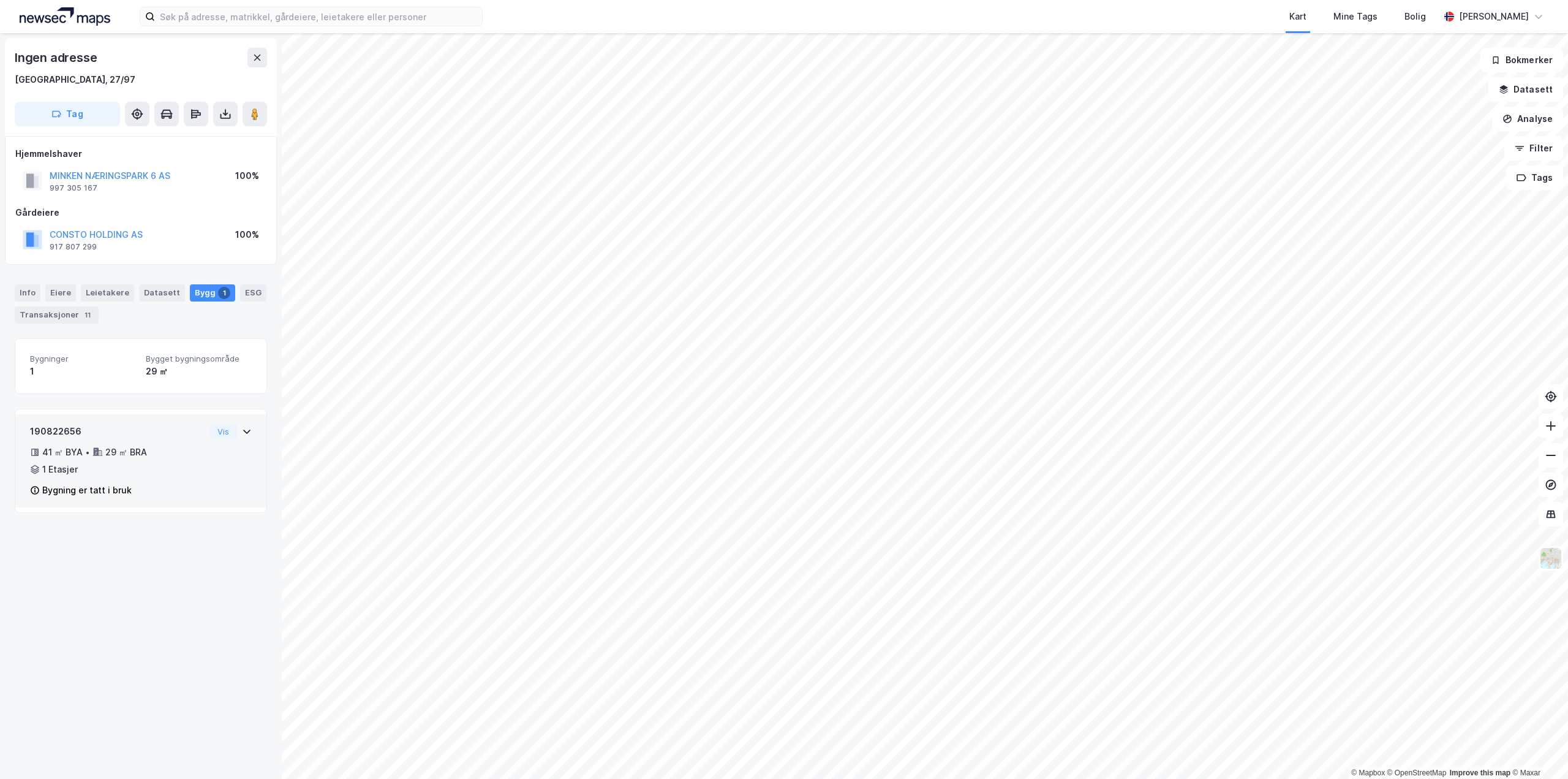
click at [164, 477] on div "190822656 41 ㎡ BYA • 29 ㎡ BRA • 1 Etasjer Bygning er tatt i bruk" at bounding box center [117, 460] width 175 height 74
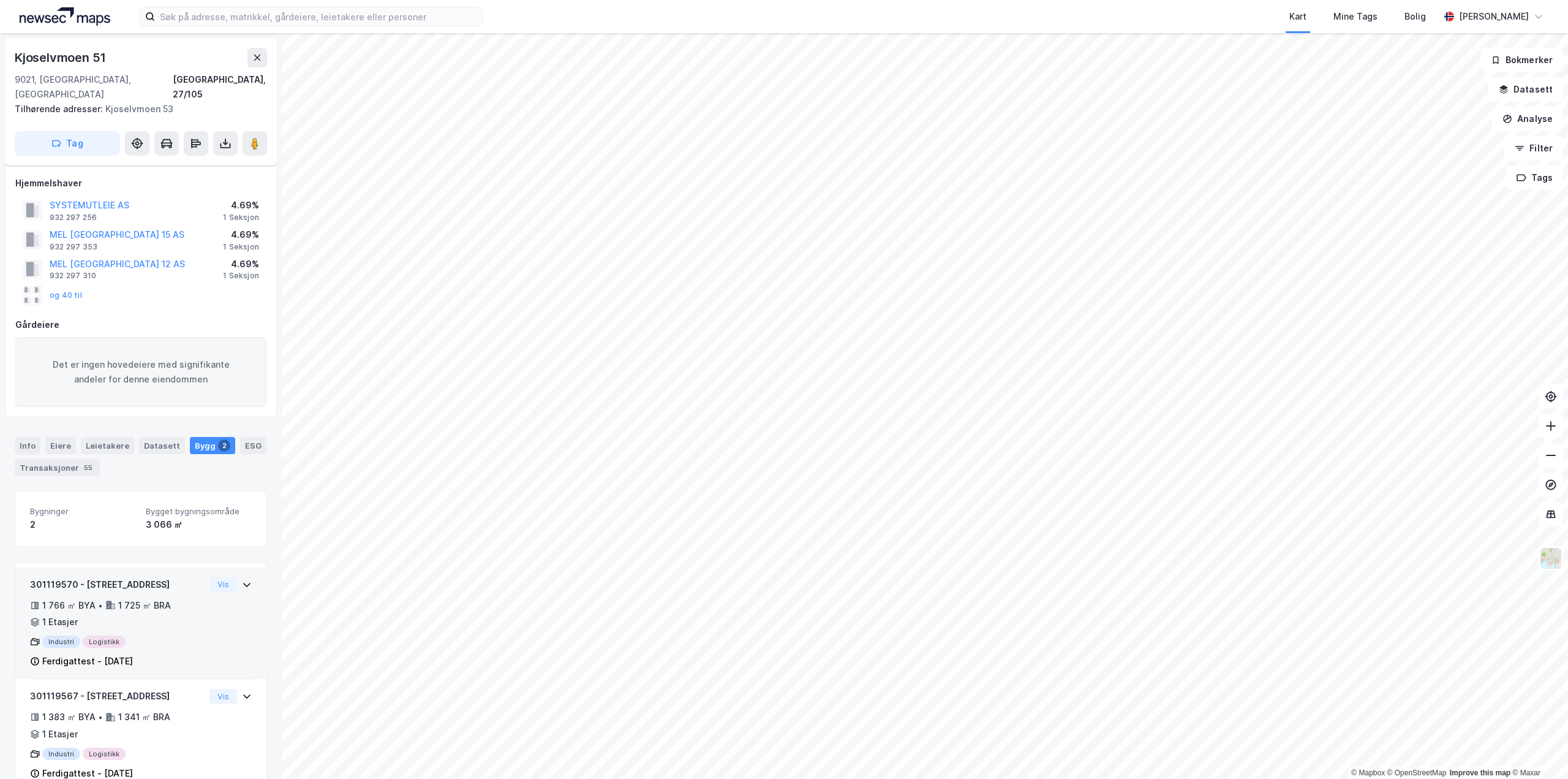
scroll to position [17, 0]
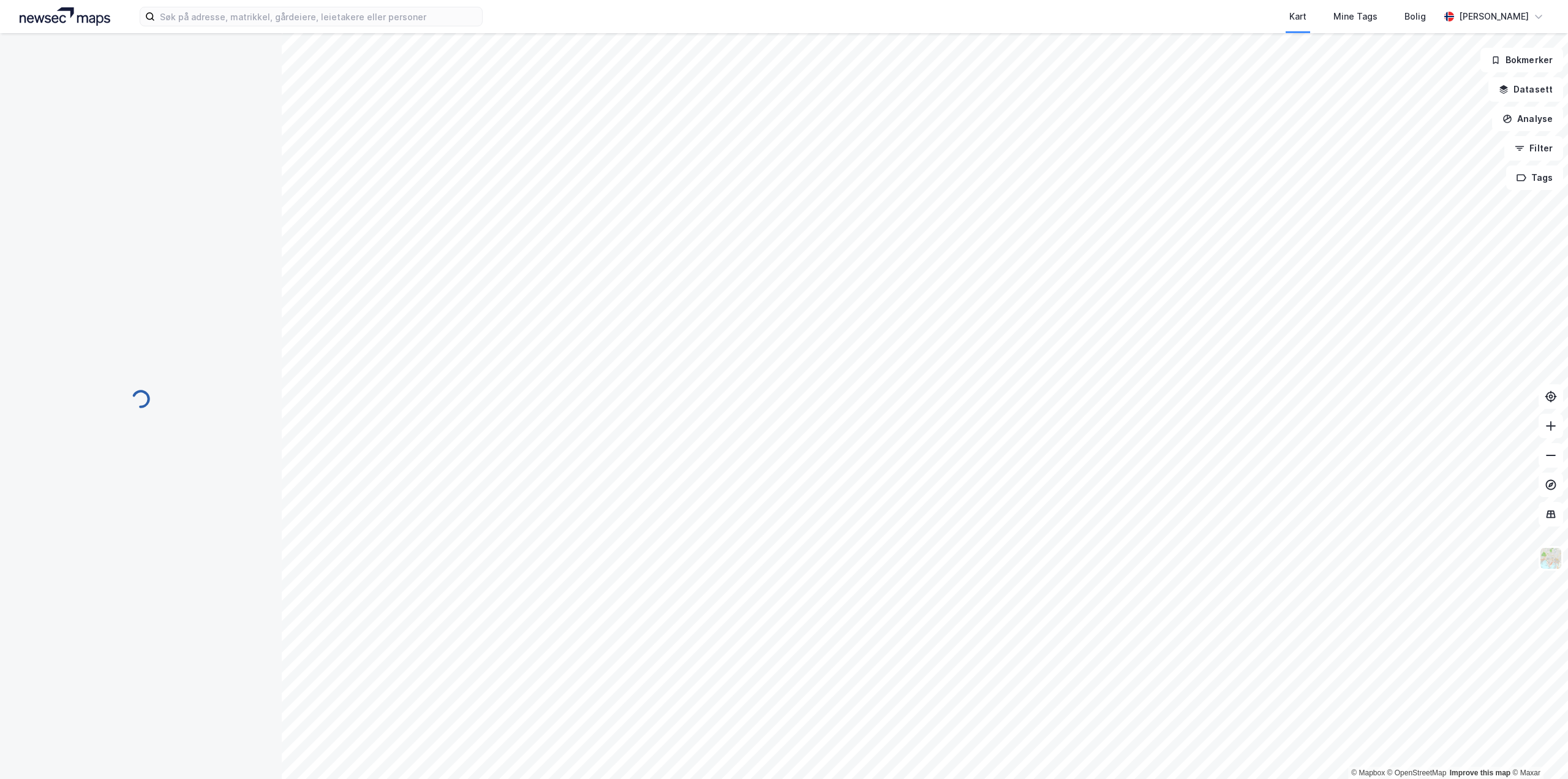
scroll to position [17, 0]
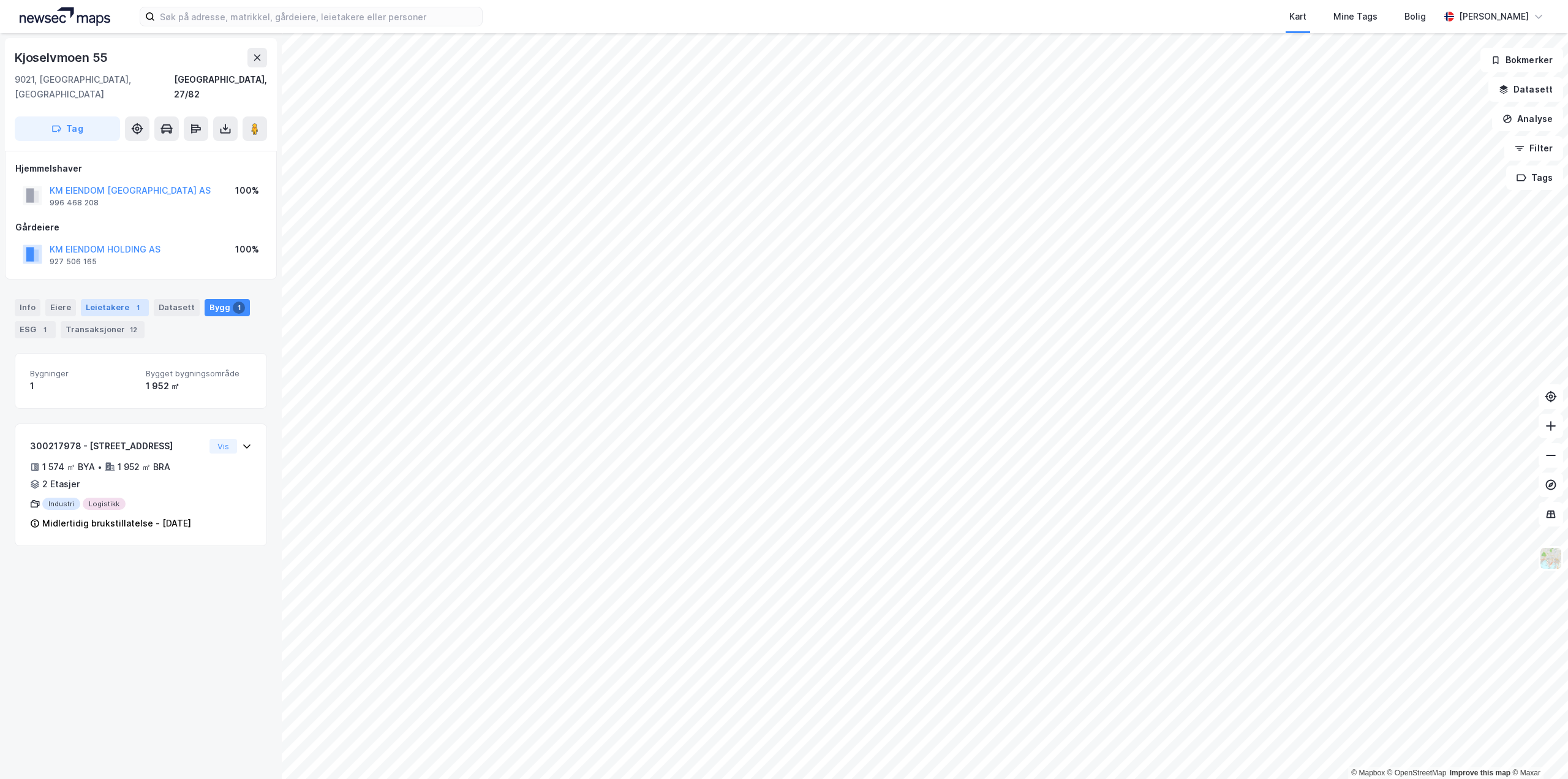
click at [110, 299] on div "Leietakere 1" at bounding box center [114, 308] width 68 height 17
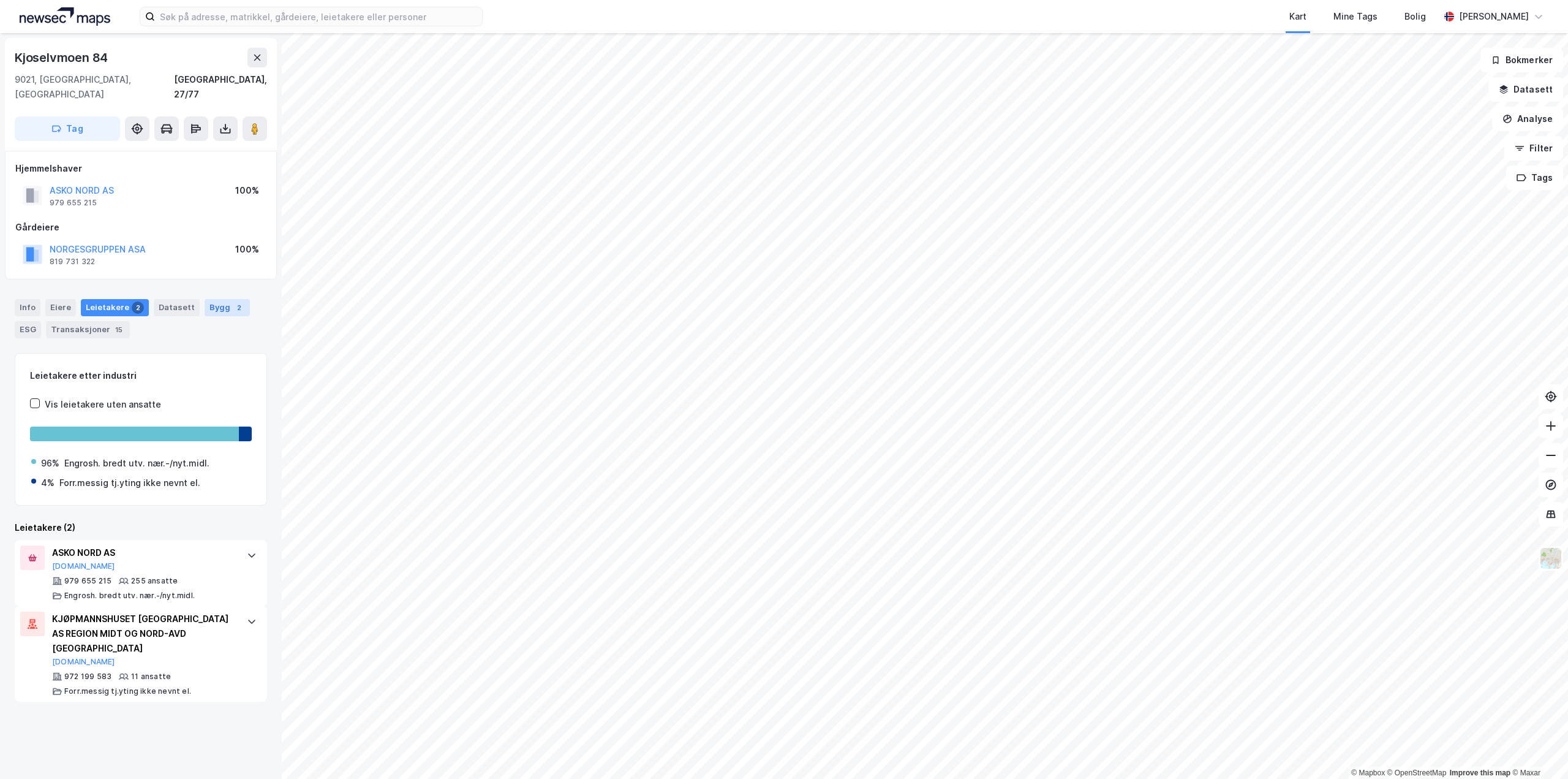
click at [233, 301] on div "2" at bounding box center [239, 307] width 12 height 12
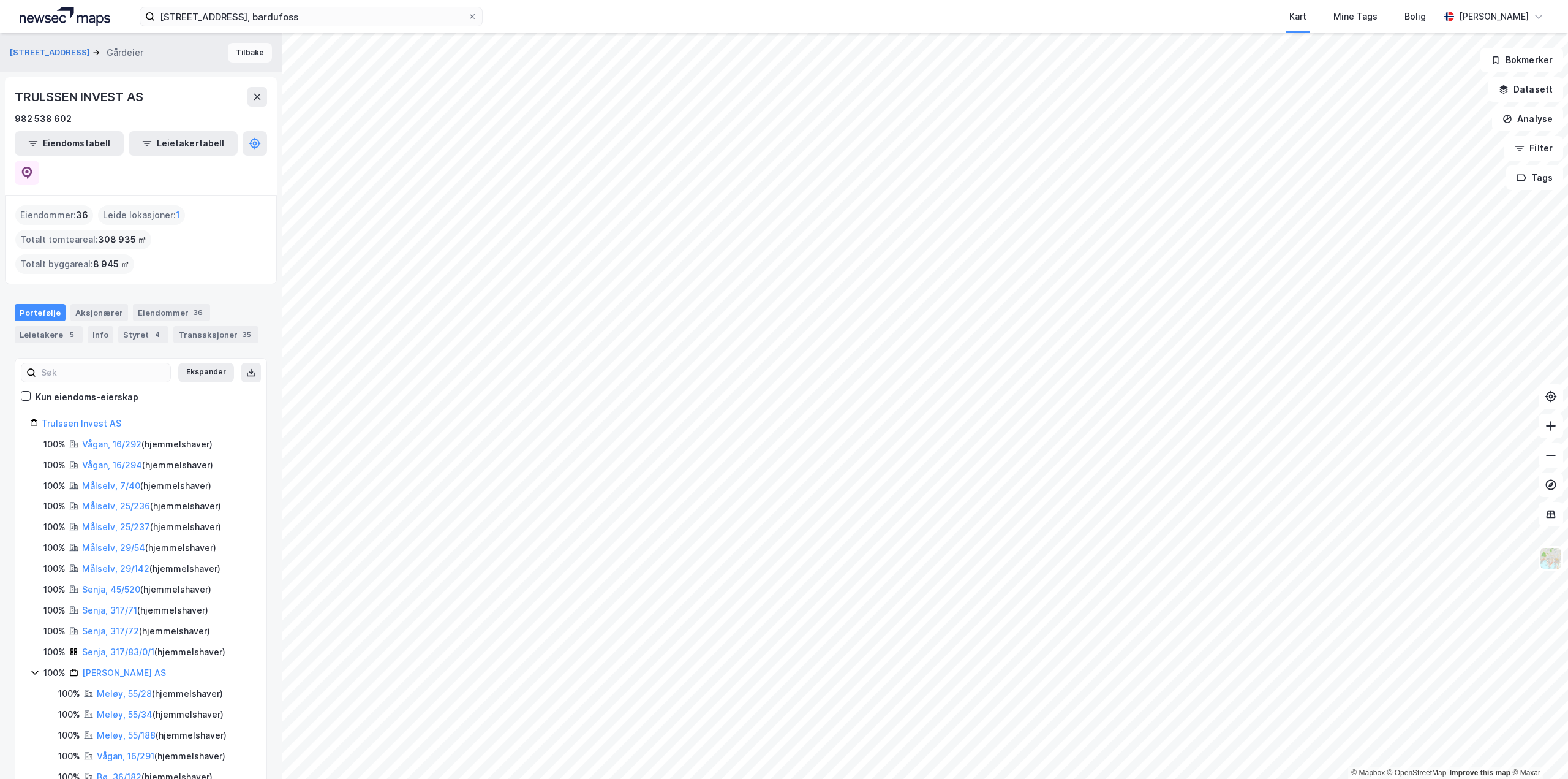
click at [250, 55] on button "Tilbake" at bounding box center [250, 52] width 44 height 20
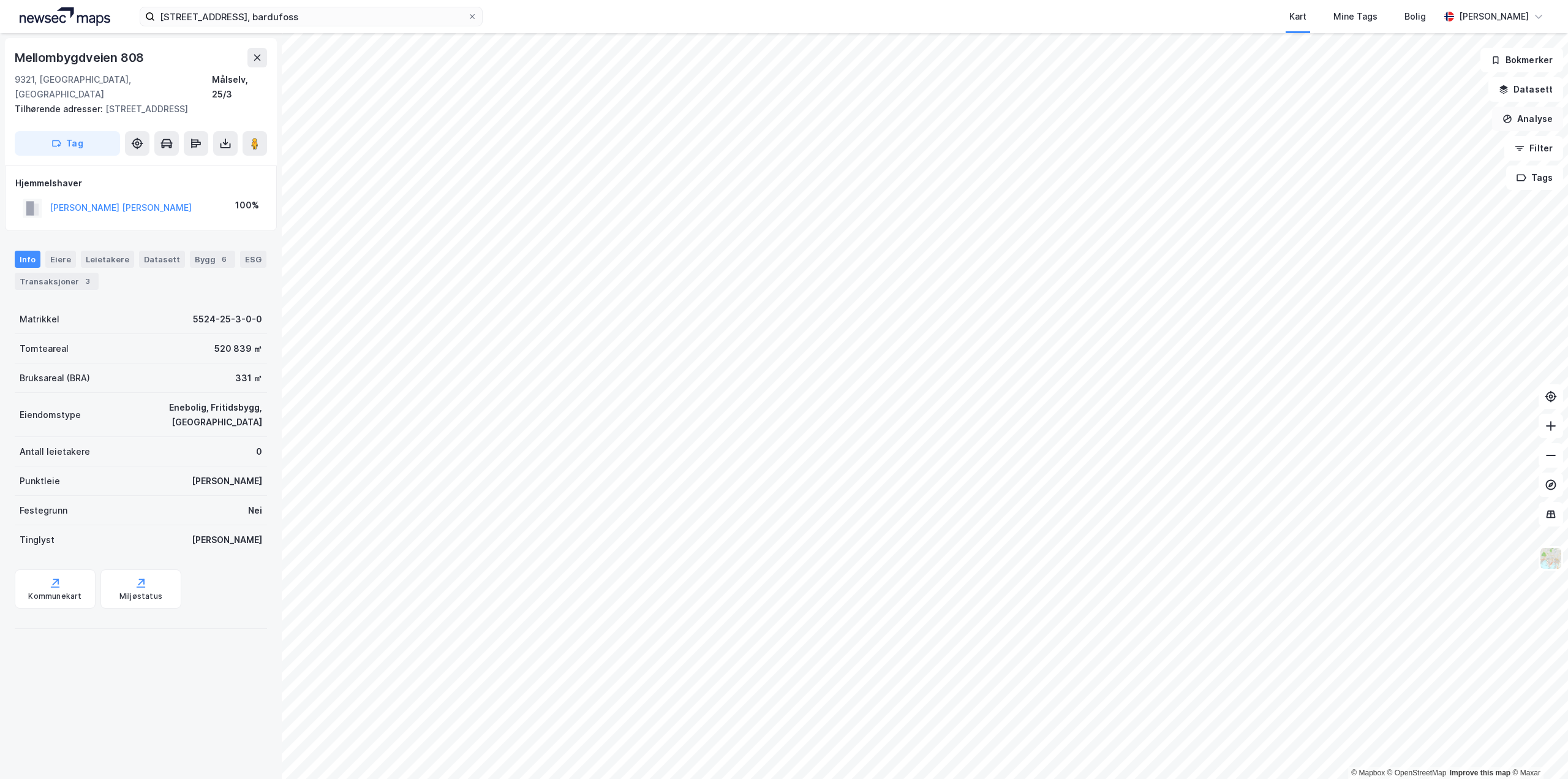
click at [1532, 120] on button "Analyse" at bounding box center [1527, 119] width 71 height 25
click at [1425, 139] on div "Tegn område" at bounding box center [1414, 145] width 141 height 20
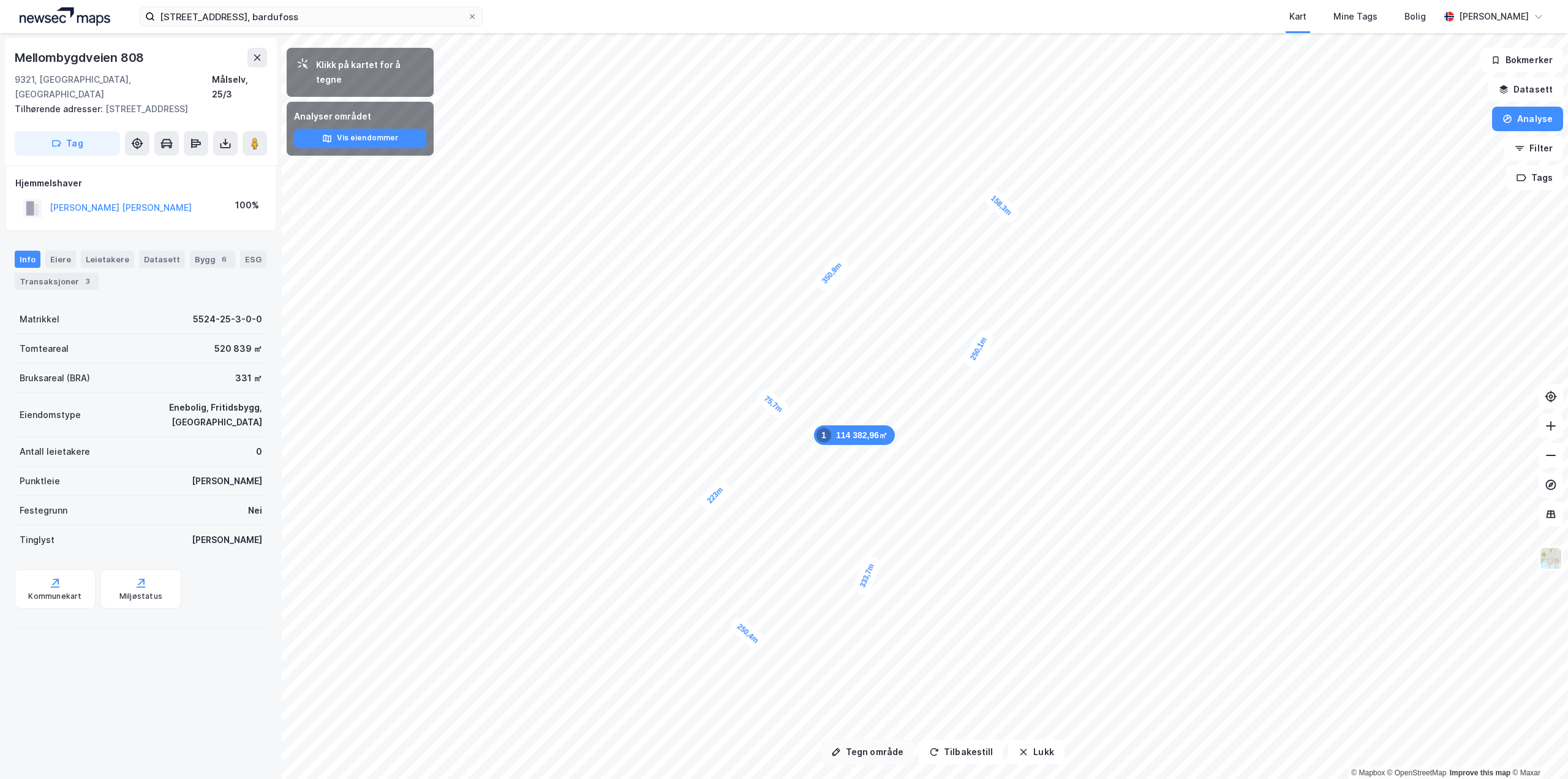
click at [839, 757] on button "Tegn område" at bounding box center [867, 752] width 93 height 25
click at [1515, 112] on button "Analyse" at bounding box center [1527, 119] width 71 height 25
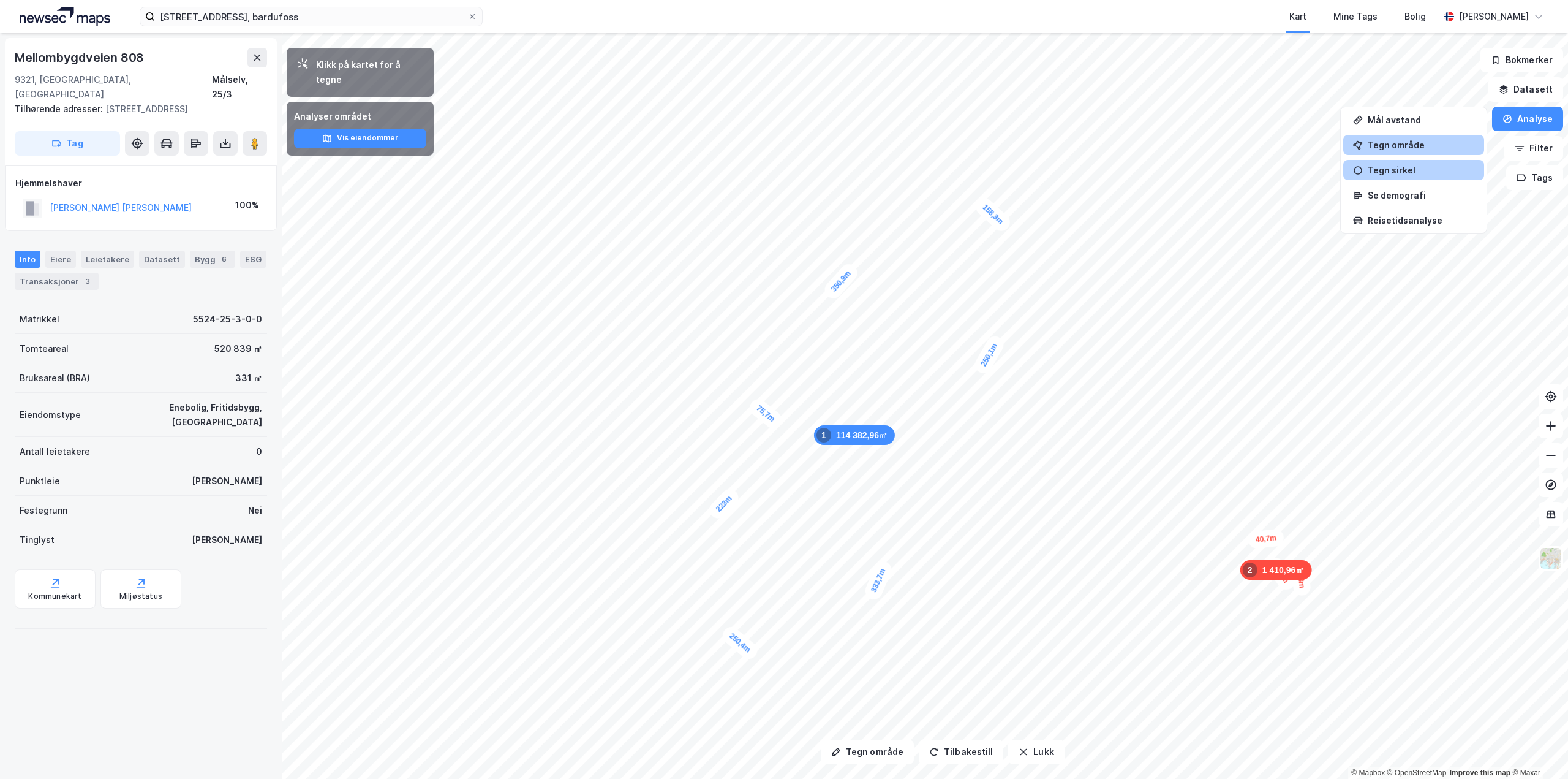
click at [1382, 173] on div "Tegn sirkel" at bounding box center [1421, 170] width 106 height 10
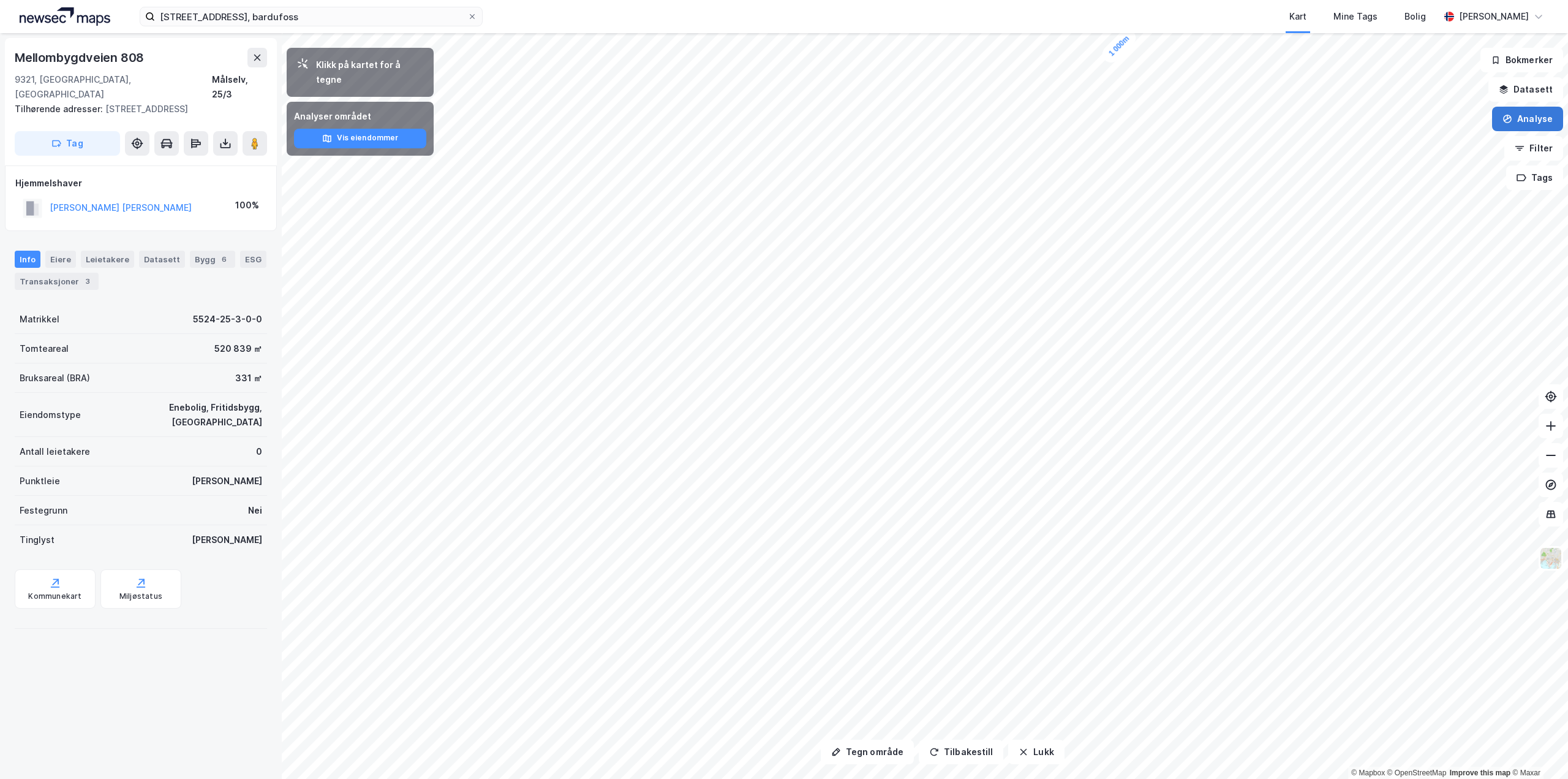
click at [1527, 115] on button "Analyse" at bounding box center [1527, 119] width 71 height 25
click at [1398, 173] on div "Tegn sirkel" at bounding box center [1421, 170] width 106 height 10
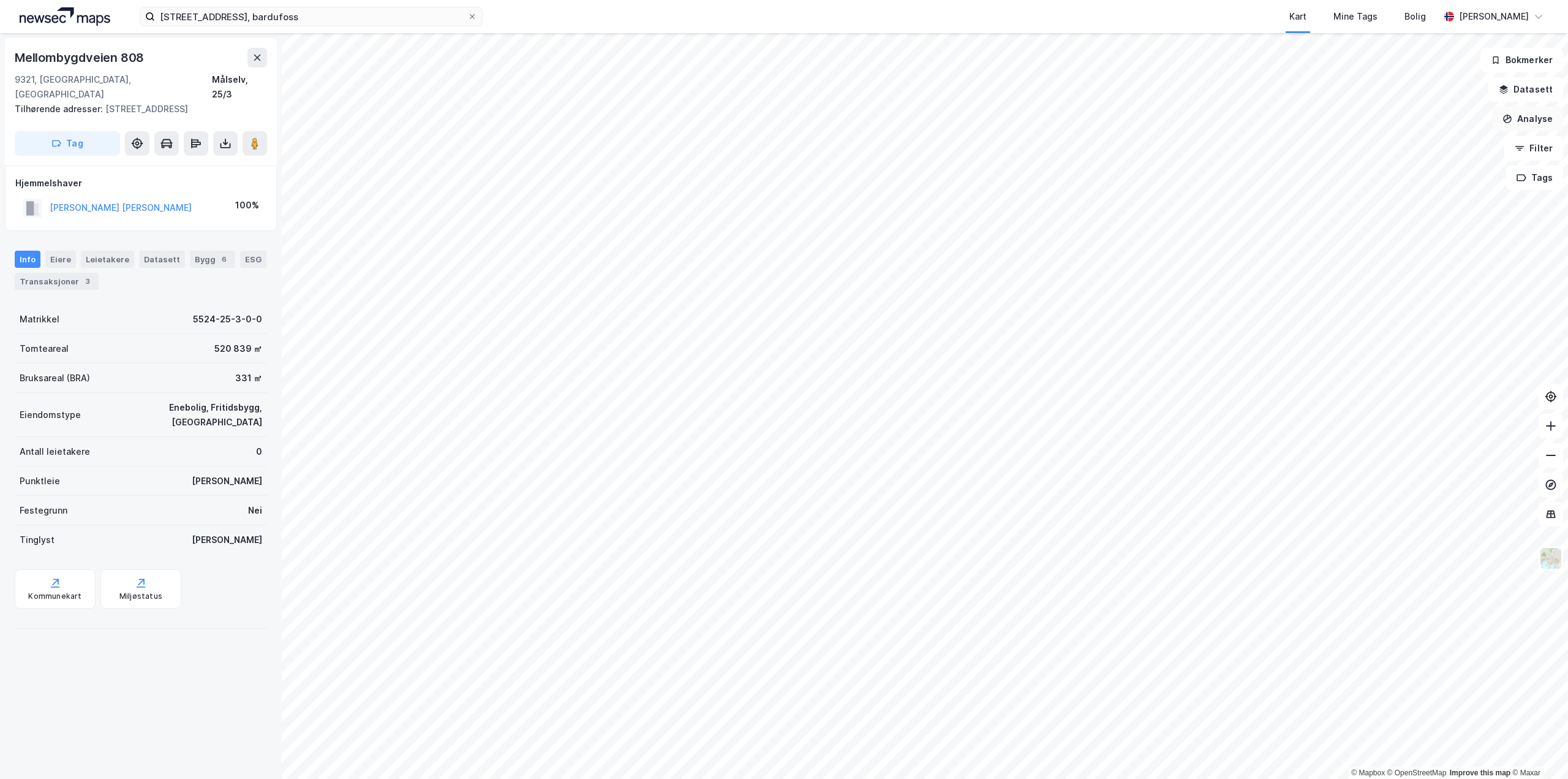
drag, startPoint x: 1514, startPoint y: 116, endPoint x: 1509, endPoint y: 124, distance: 9.4
click at [1514, 116] on button "Analyse" at bounding box center [1527, 119] width 71 height 25
click at [1421, 171] on div "Tegn sirkel" at bounding box center [1421, 170] width 106 height 10
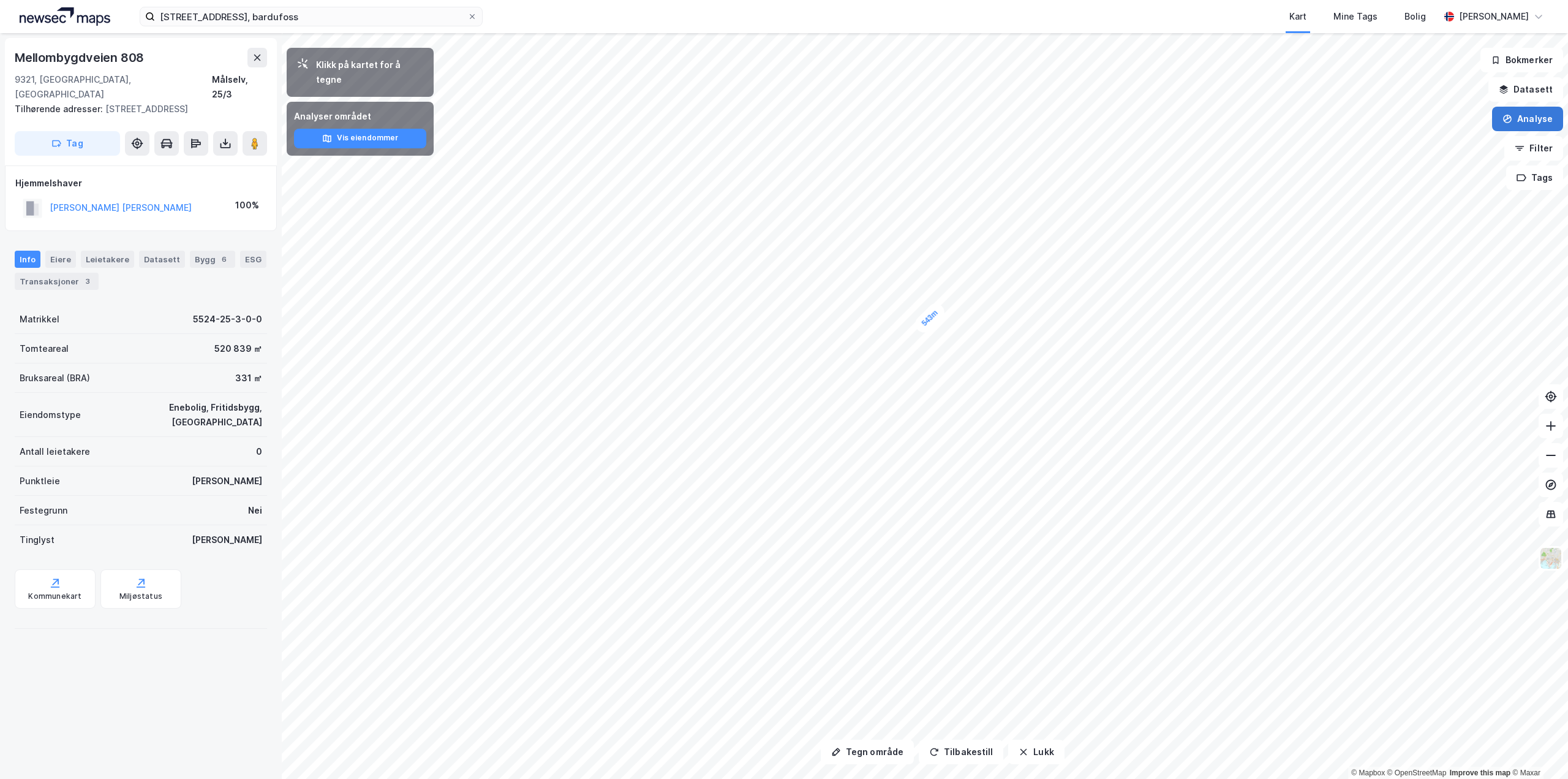
click at [1519, 121] on button "Analyse" at bounding box center [1527, 119] width 71 height 25
click at [1382, 173] on div "Tegn sirkel" at bounding box center [1421, 170] width 106 height 10
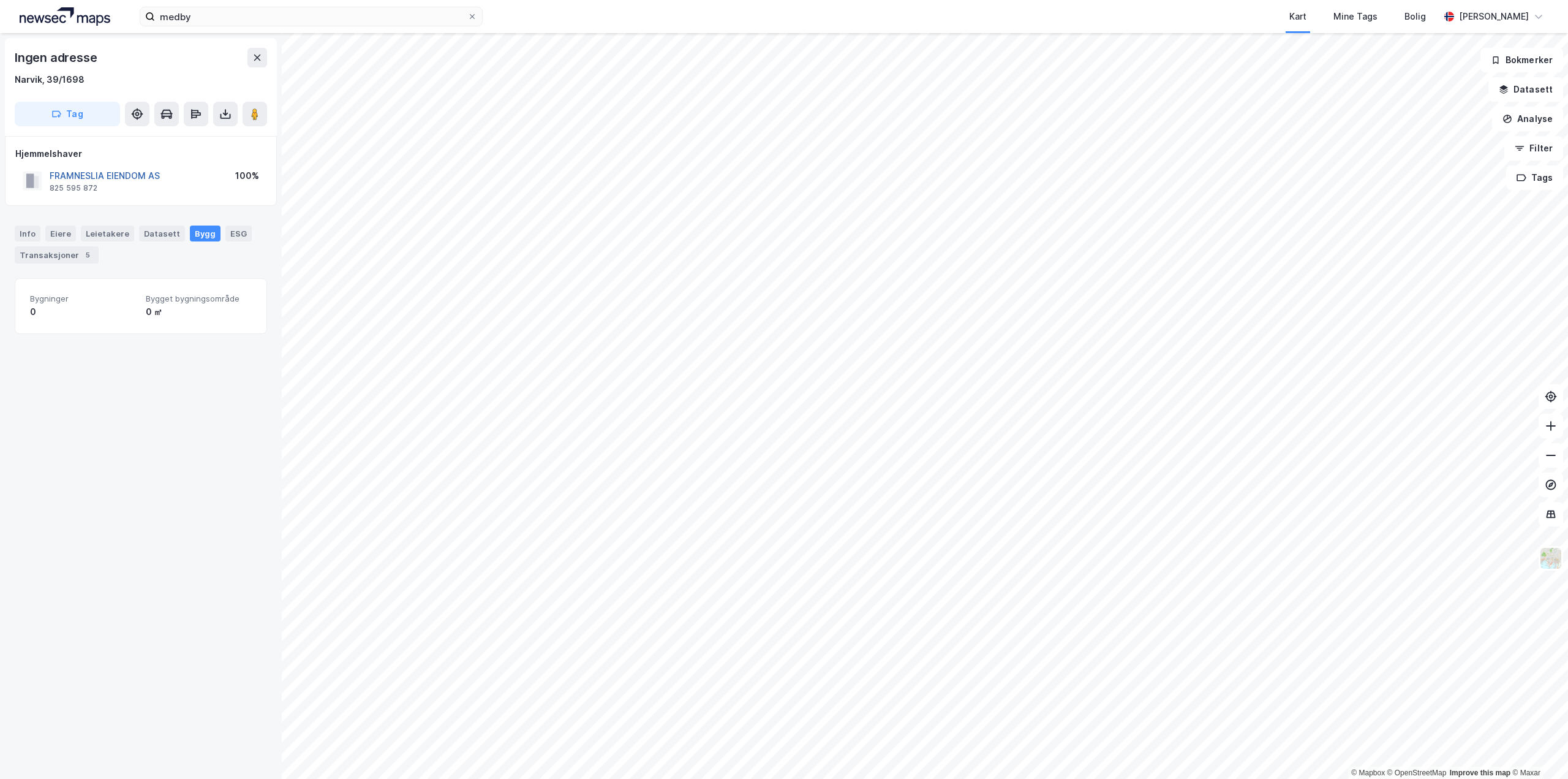
click at [0, 0] on button "FRAMNESLIA EIENDOM AS" at bounding box center [0, 0] width 0 height 0
